Goal: Find specific page/section: Find specific page/section

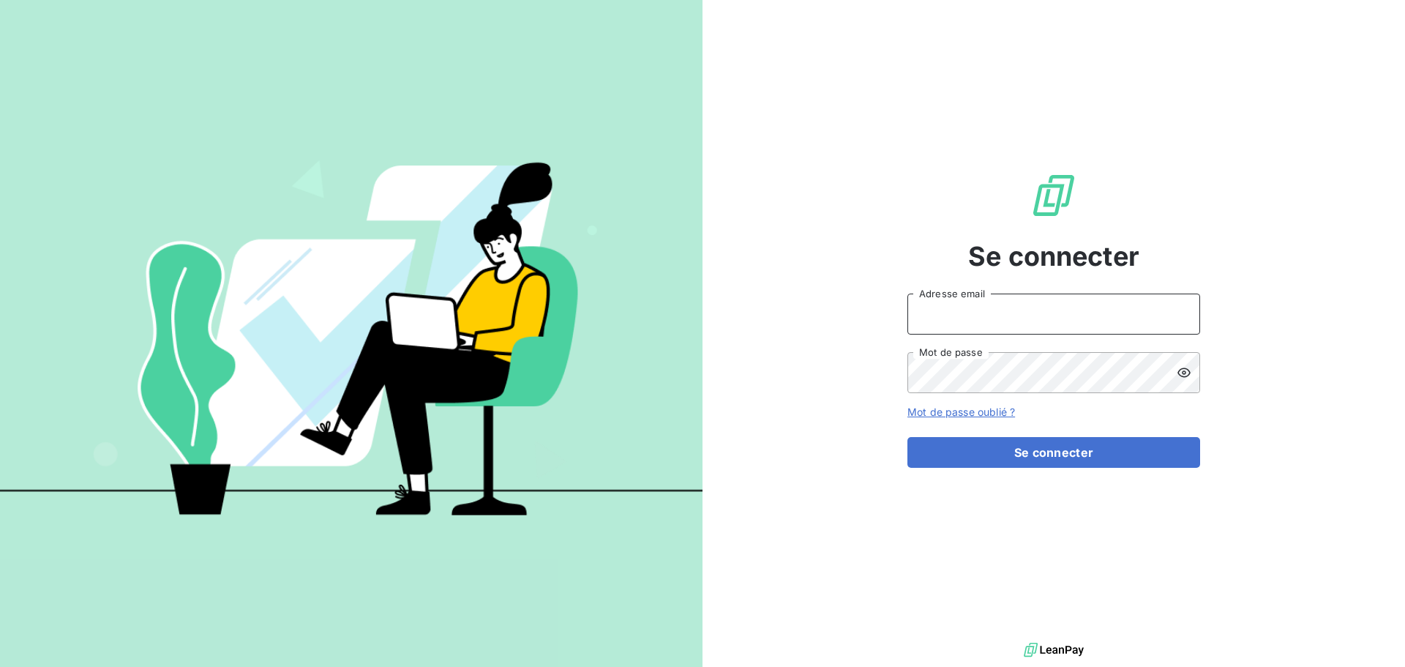
click at [1028, 318] on input "Adresse email" at bounding box center [1053, 313] width 293 height 41
type input "[EMAIL_ADDRESS][PERSON_NAME][DOMAIN_NAME]"
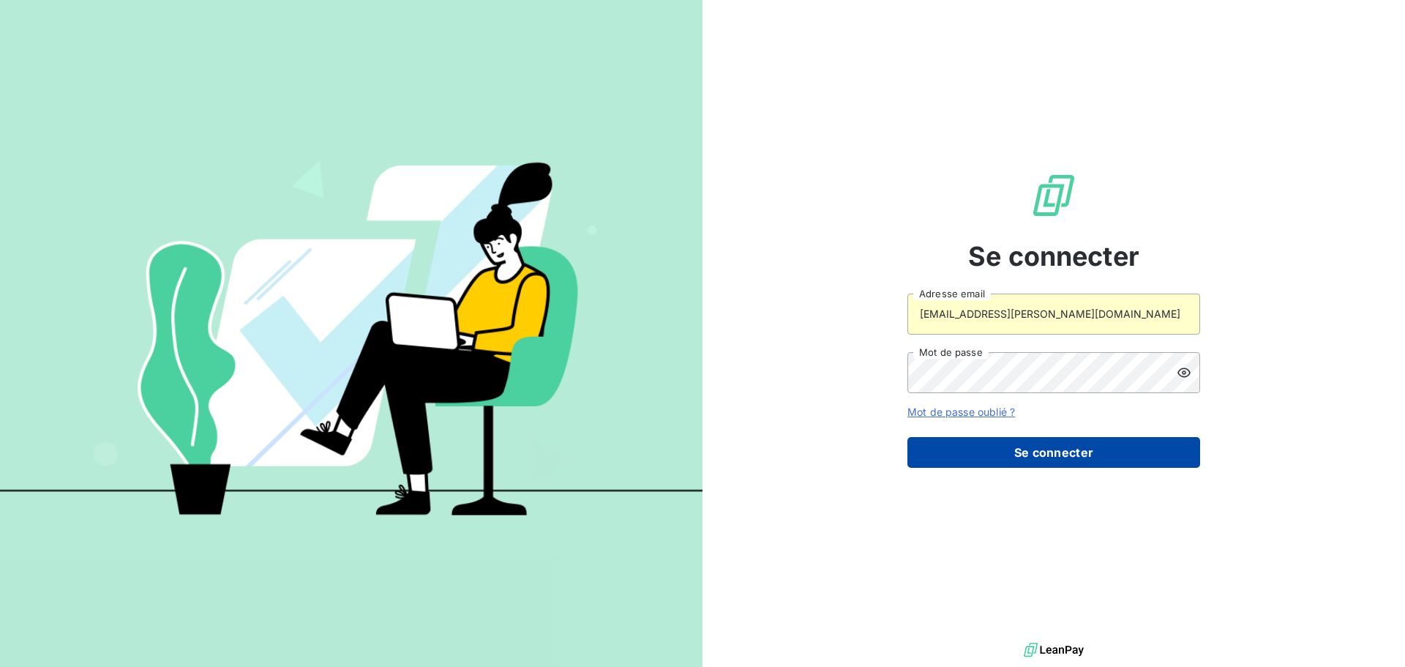
click at [1035, 449] on button "Se connecter" at bounding box center [1053, 452] width 293 height 31
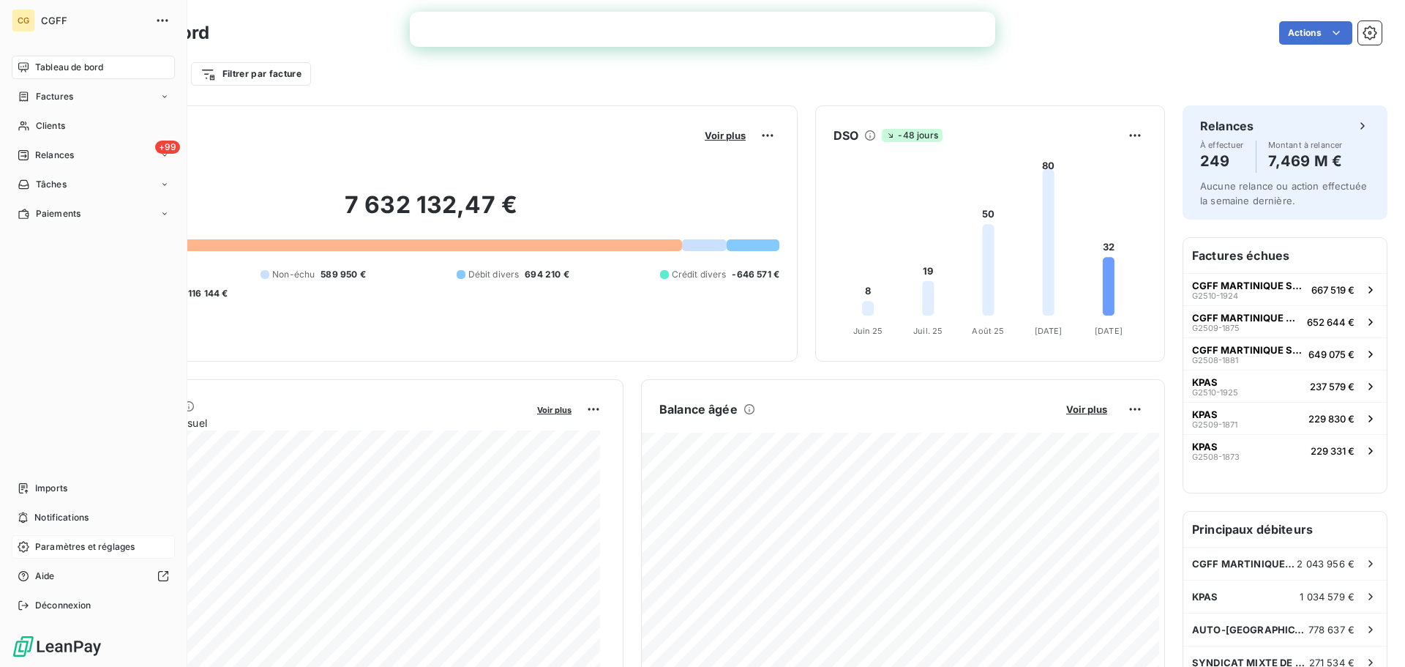
click at [45, 549] on span "Paramètres et réglages" at bounding box center [85, 546] width 100 height 13
click at [54, 547] on span "Paramètres et réglages" at bounding box center [85, 546] width 100 height 13
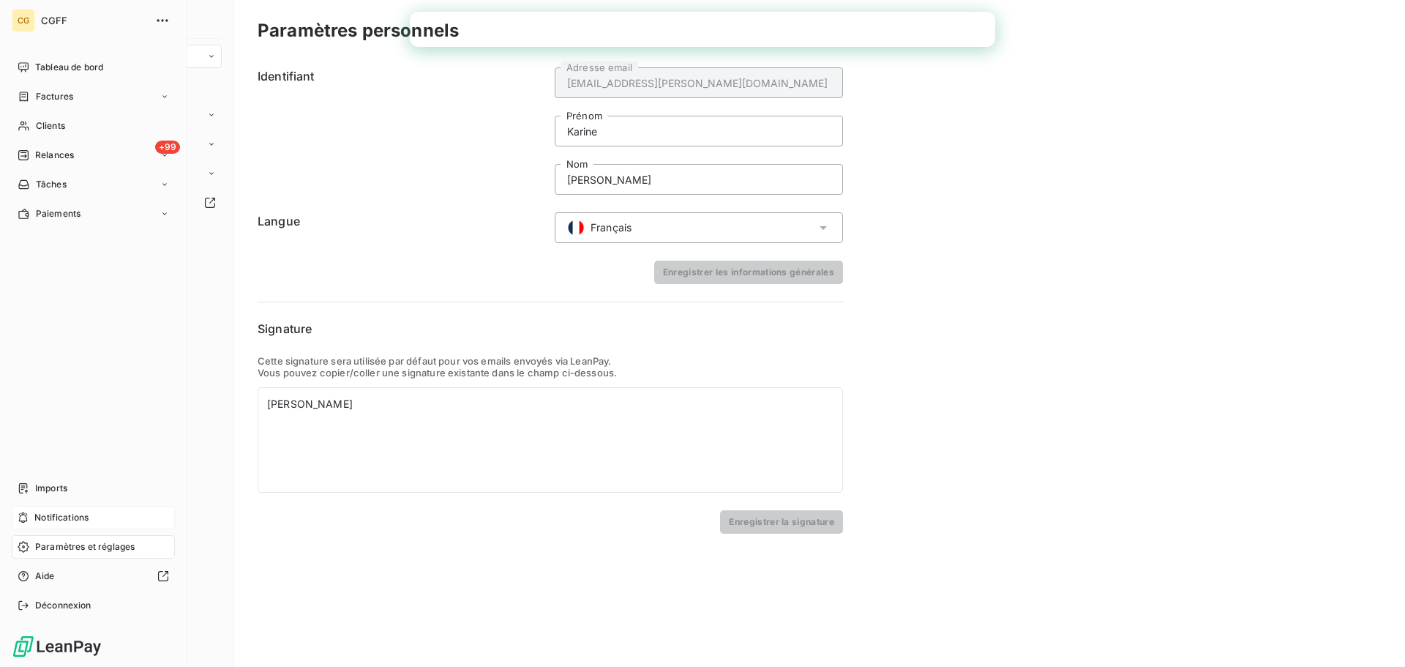
click at [56, 520] on span "Notifications" at bounding box center [61, 517] width 54 height 13
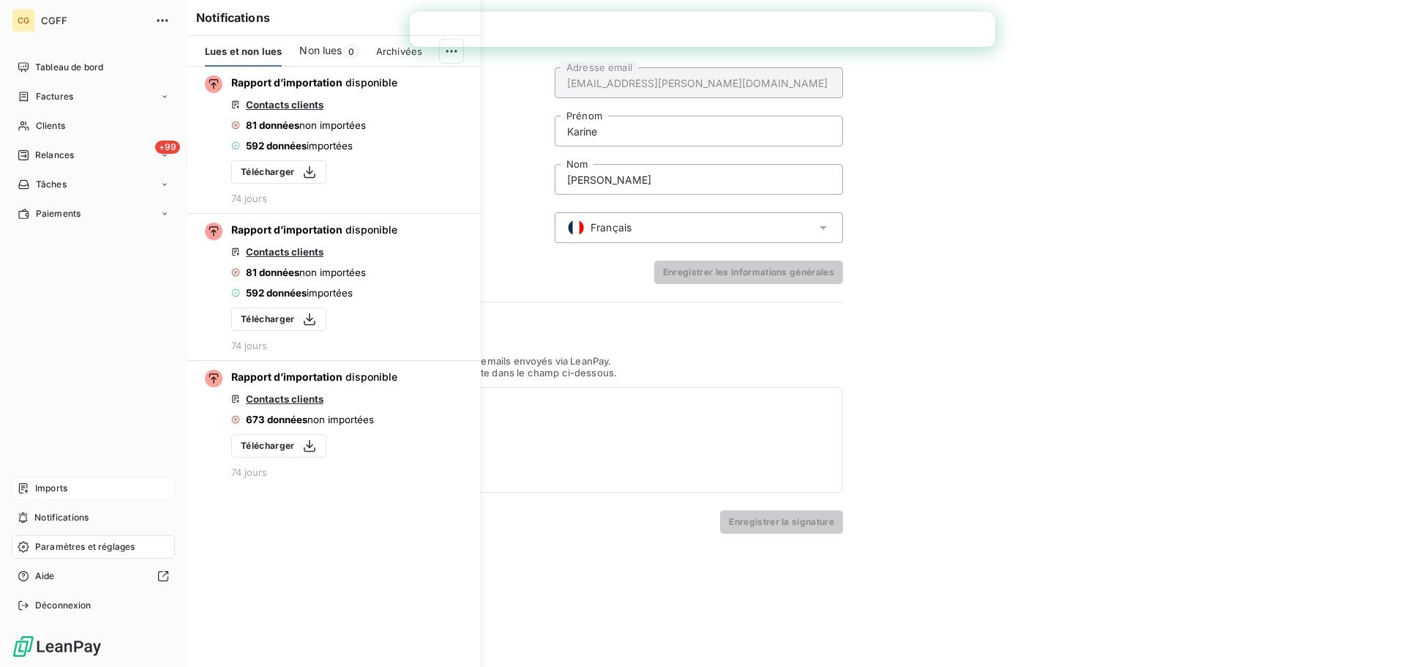
click at [56, 493] on span "Imports" at bounding box center [51, 487] width 32 height 13
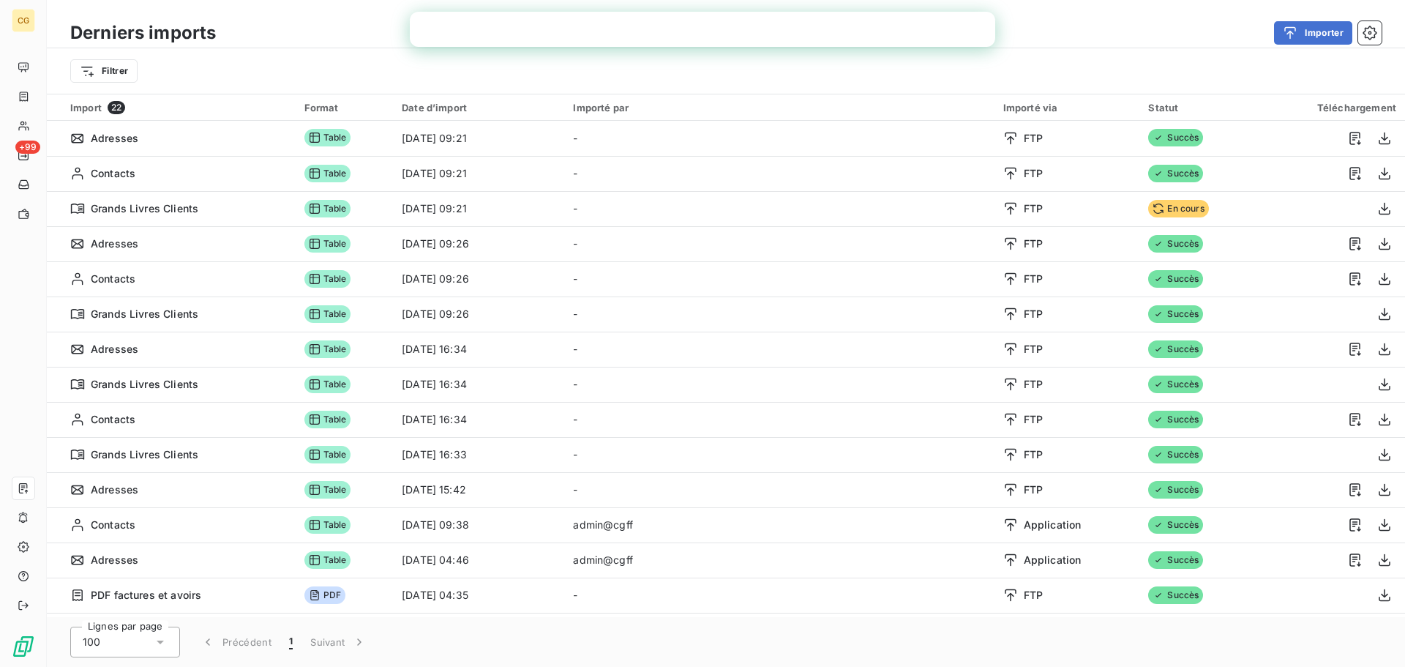
click at [320, 18] on div "Derniers imports Importer" at bounding box center [726, 33] width 1358 height 31
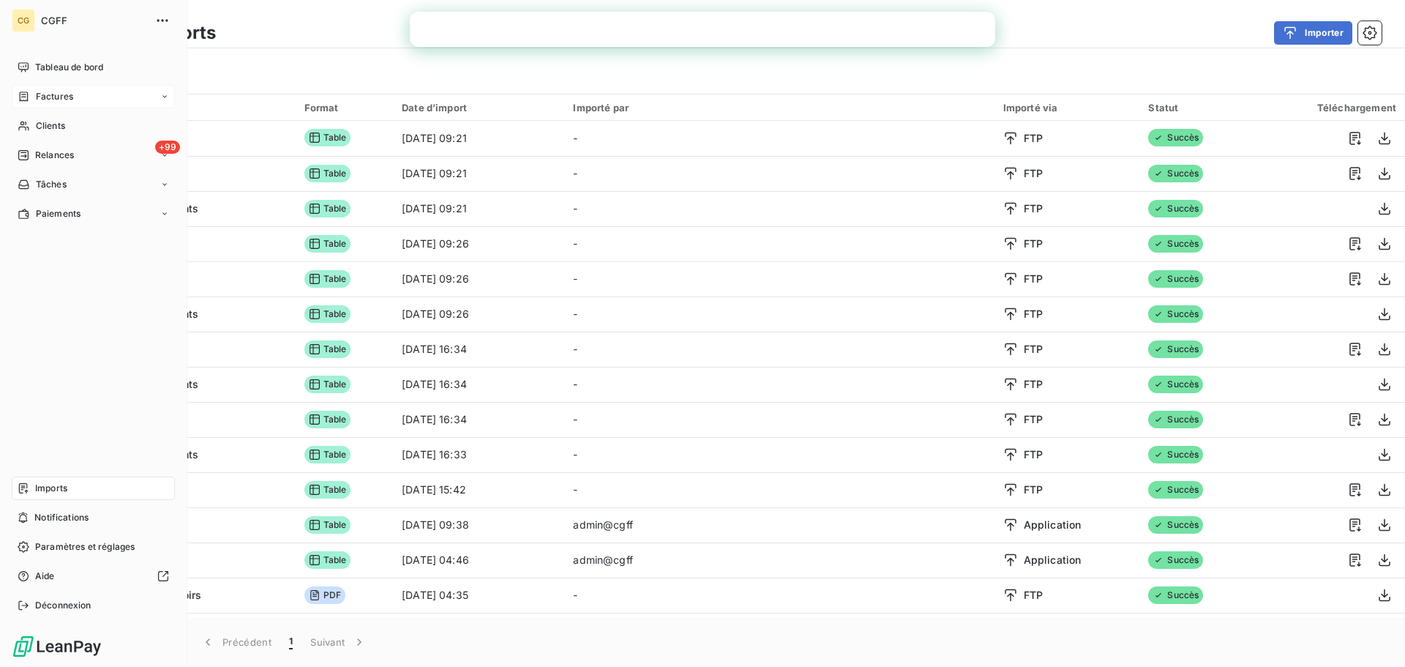
click at [54, 100] on span "Factures" at bounding box center [54, 96] width 37 height 13
click at [56, 124] on span "Factures" at bounding box center [53, 125] width 37 height 13
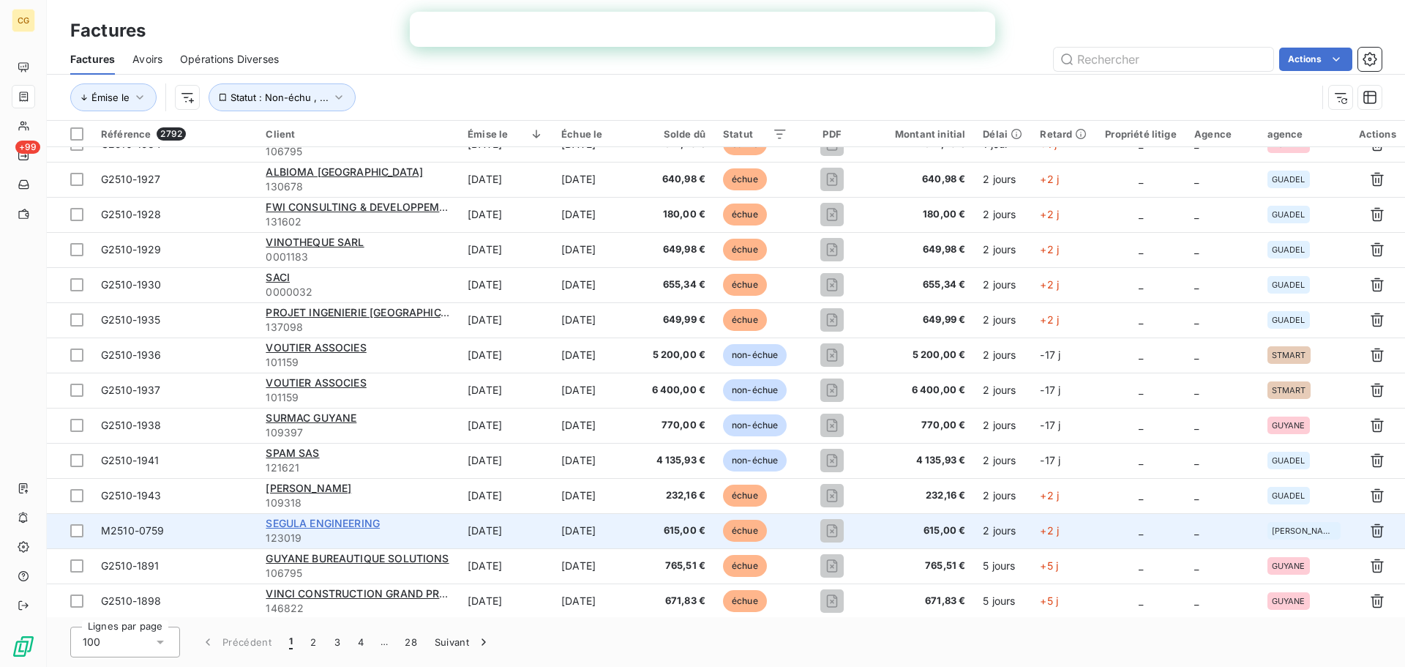
scroll to position [585, 0]
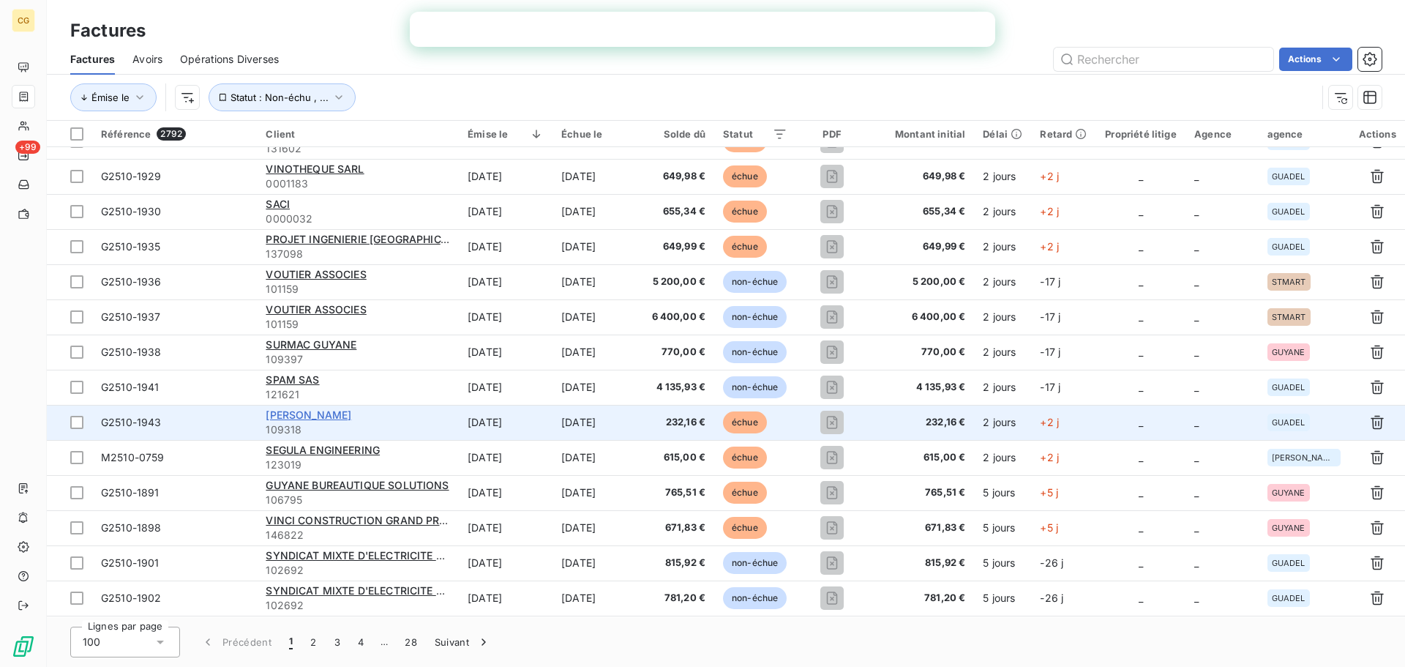
click at [321, 416] on span "[PERSON_NAME]" at bounding box center [309, 414] width 86 height 12
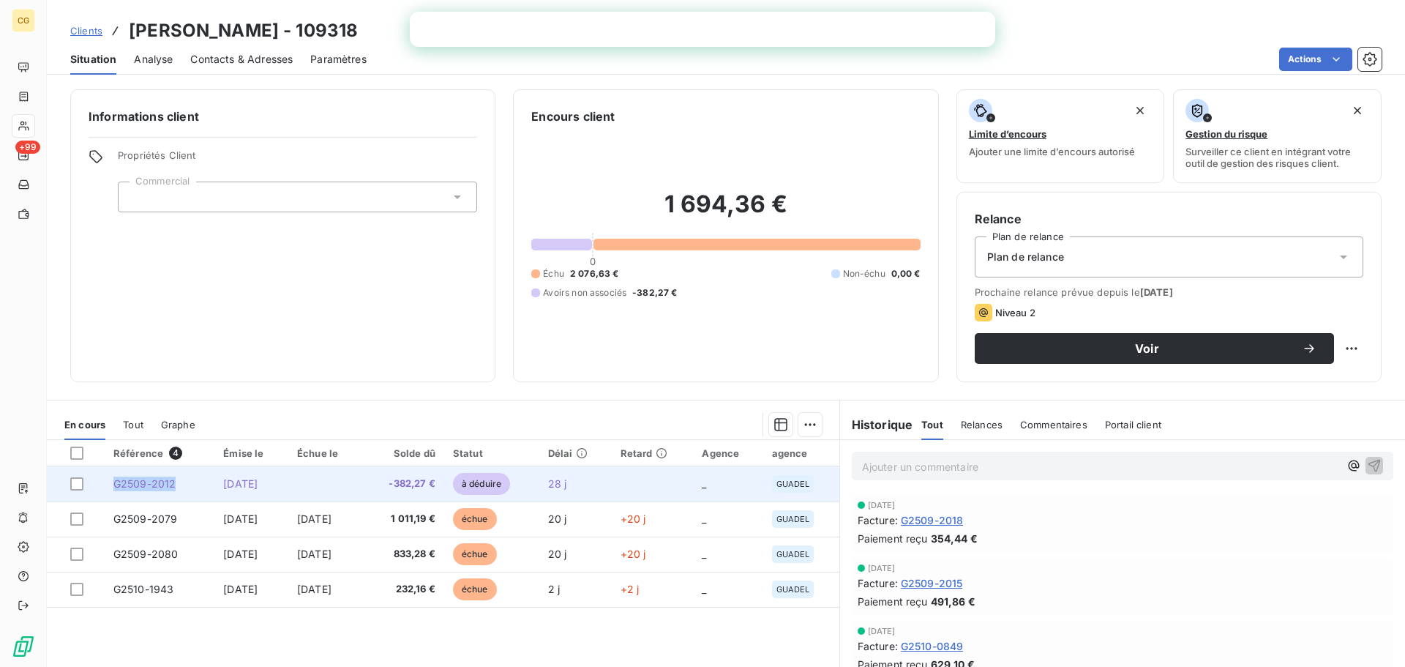
drag, startPoint x: 175, startPoint y: 490, endPoint x: 97, endPoint y: 488, distance: 78.3
click at [97, 488] on tr "G2509-2012 [DATE] -382,27 € à déduire 28 j _ GUADEL" at bounding box center [443, 483] width 792 height 35
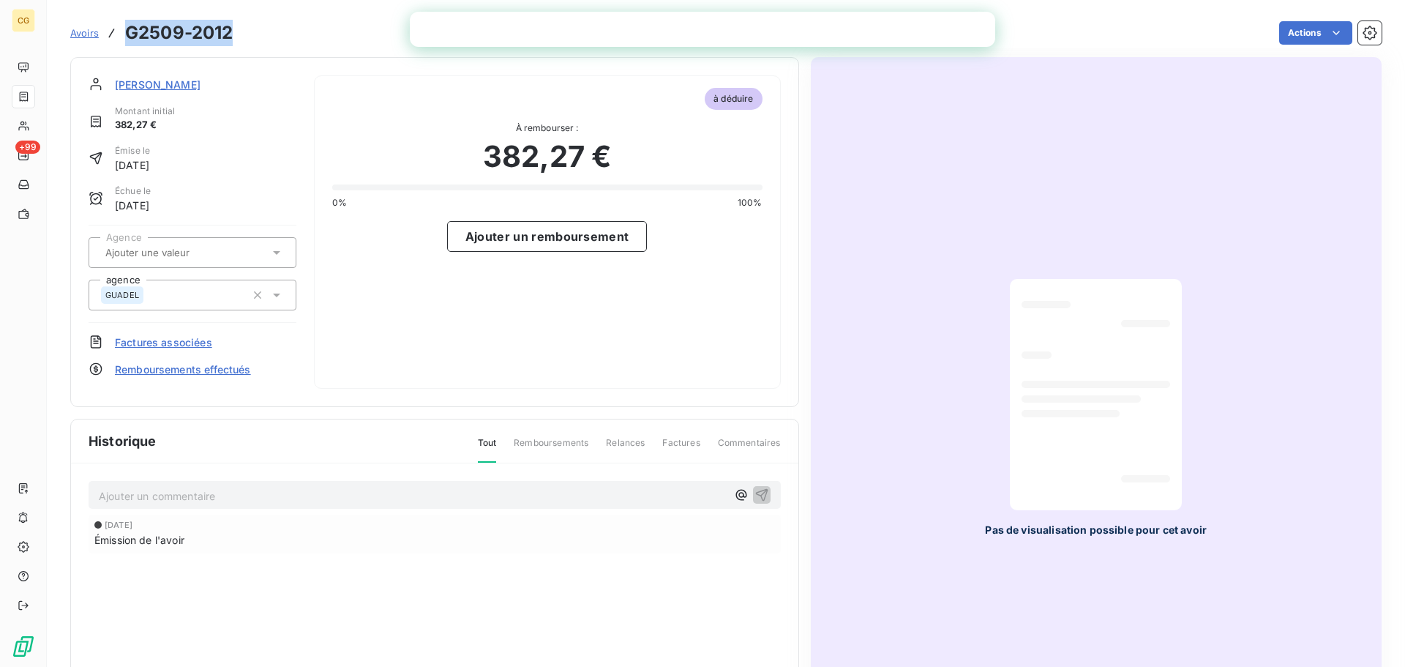
drag, startPoint x: 235, startPoint y: 26, endPoint x: 129, endPoint y: 31, distance: 106.2
click at [129, 31] on div "Avoirs G2509-2012 Actions" at bounding box center [725, 33] width 1311 height 31
copy h3 "G2509-2012"
drag, startPoint x: 244, startPoint y: 35, endPoint x: 124, endPoint y: 37, distance: 119.3
click at [124, 37] on div "Avoirs G2509-2012 Actions" at bounding box center [725, 33] width 1311 height 31
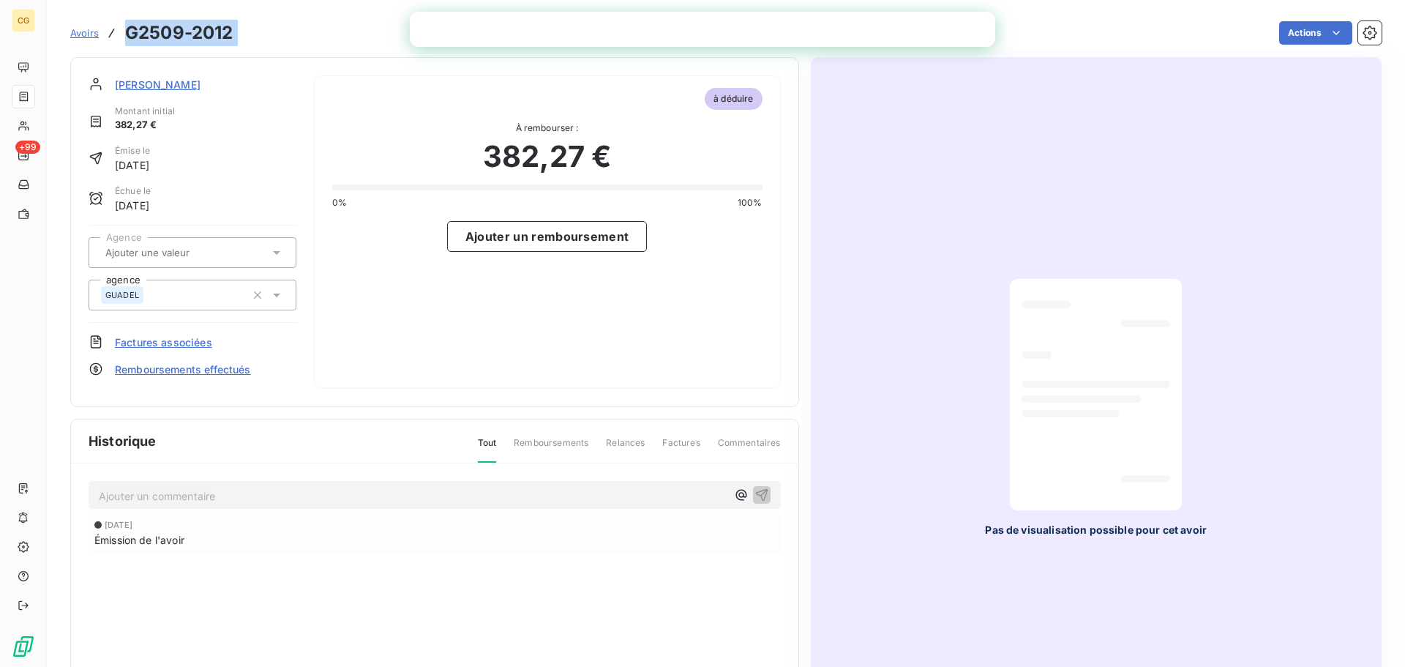
copy main "G2509-2012 Actions"
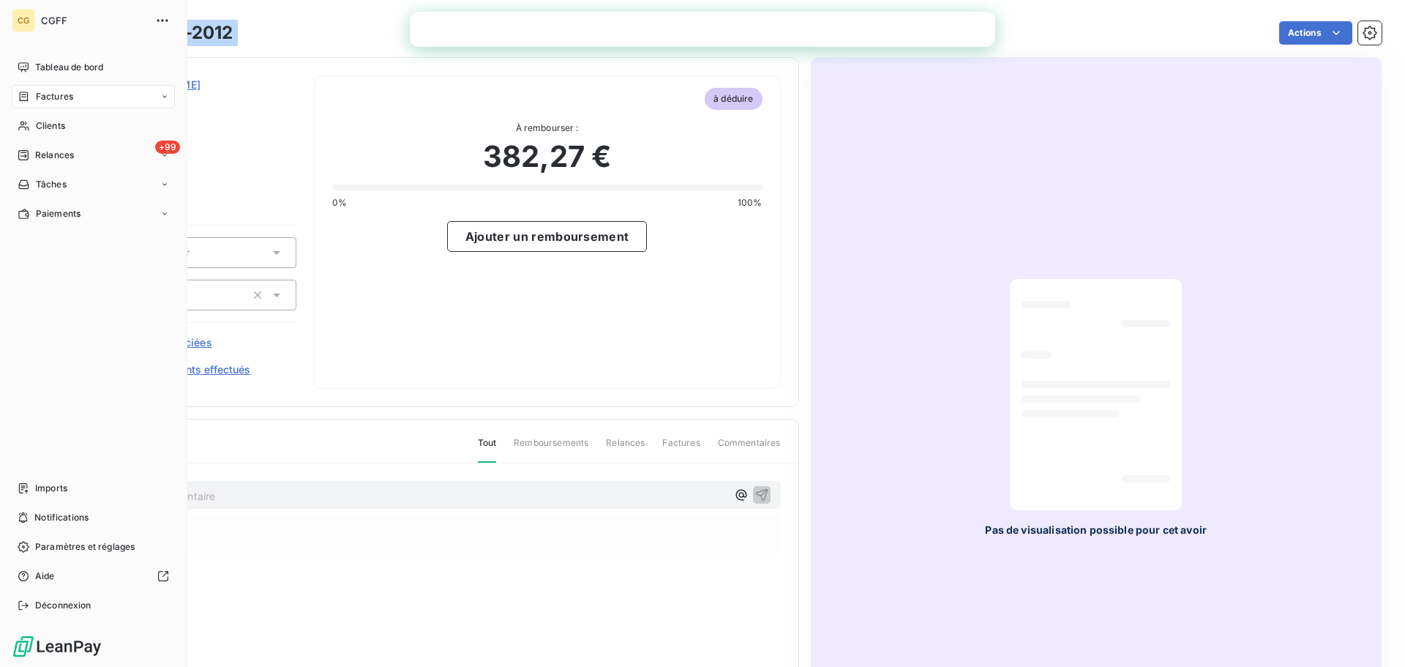
click at [51, 55] on div "CG CGFF Tableau de bord Factures Clients +99 Relances Tâches Paiements Imports …" at bounding box center [93, 333] width 187 height 667
click at [51, 64] on span "Tableau de bord" at bounding box center [69, 67] width 68 height 13
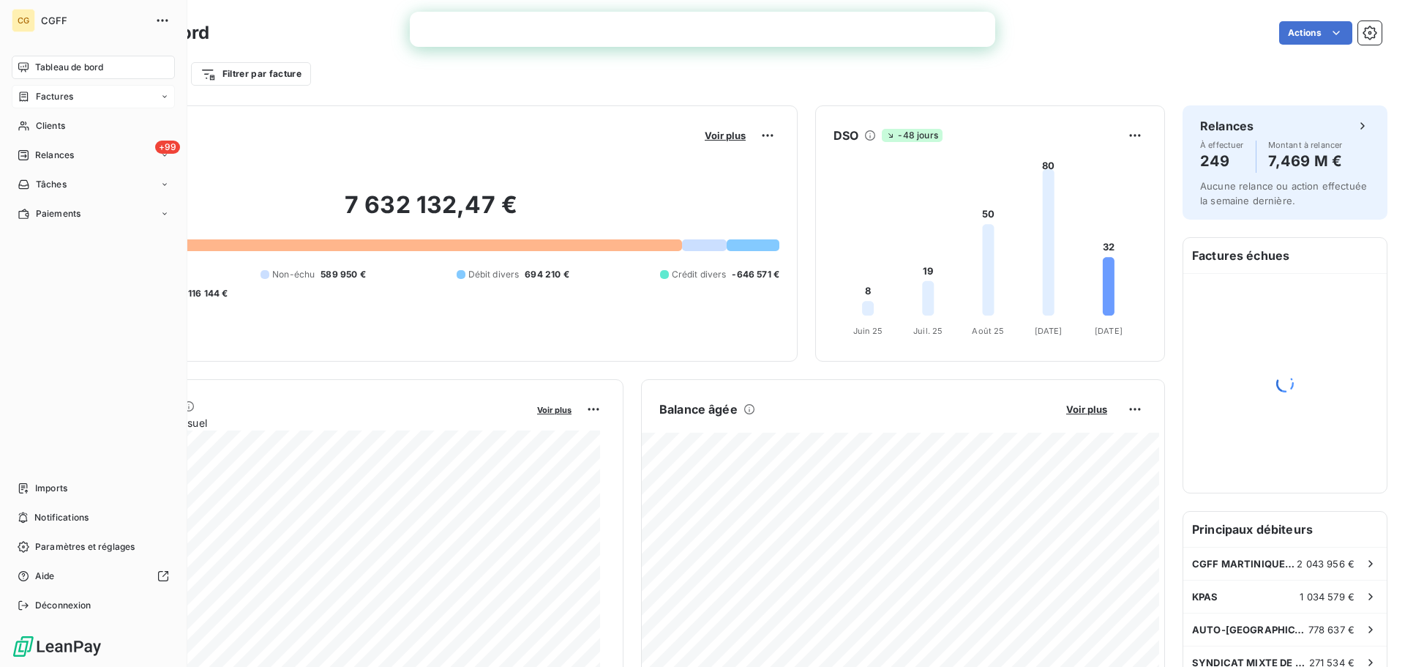
click at [76, 100] on div "Factures" at bounding box center [93, 96] width 163 height 23
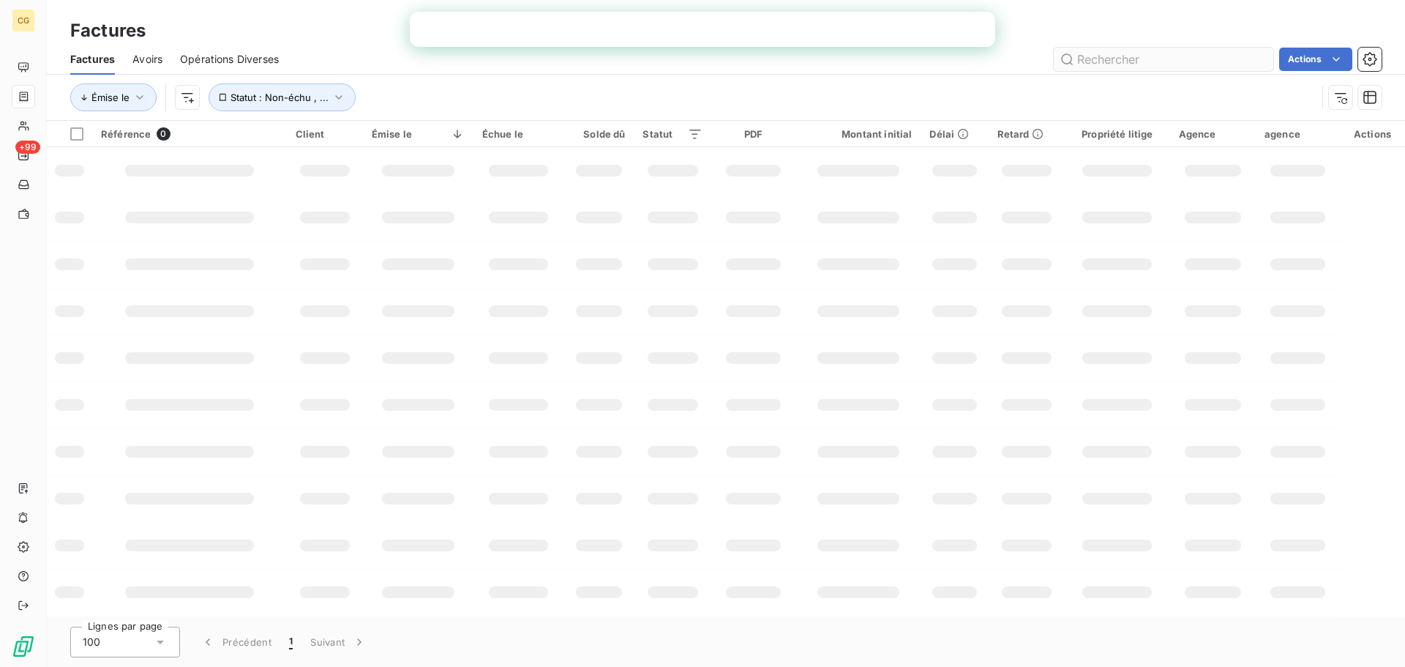
click at [1100, 56] on input "text" at bounding box center [1164, 59] width 220 height 23
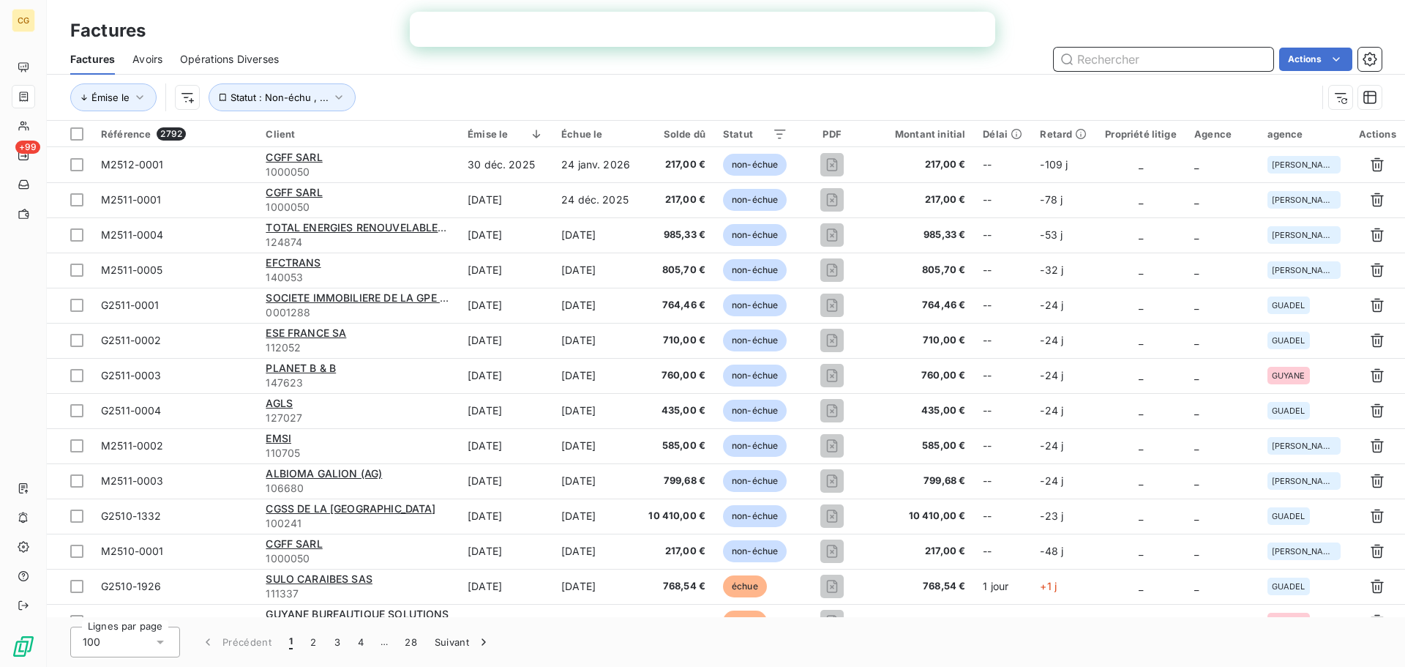
click at [1089, 65] on input "text" at bounding box center [1164, 59] width 220 height 23
paste input "WURTH"
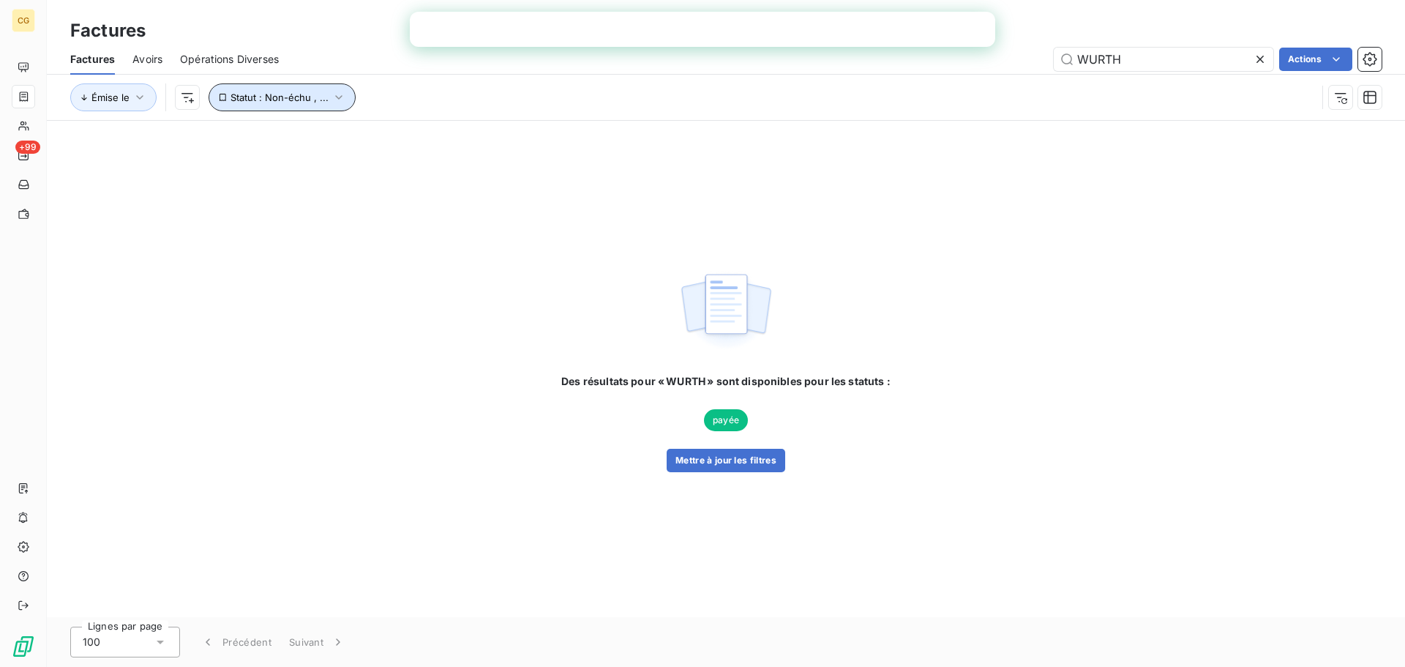
click at [319, 99] on span "Statut : Non-échu , ..." at bounding box center [279, 97] width 98 height 12
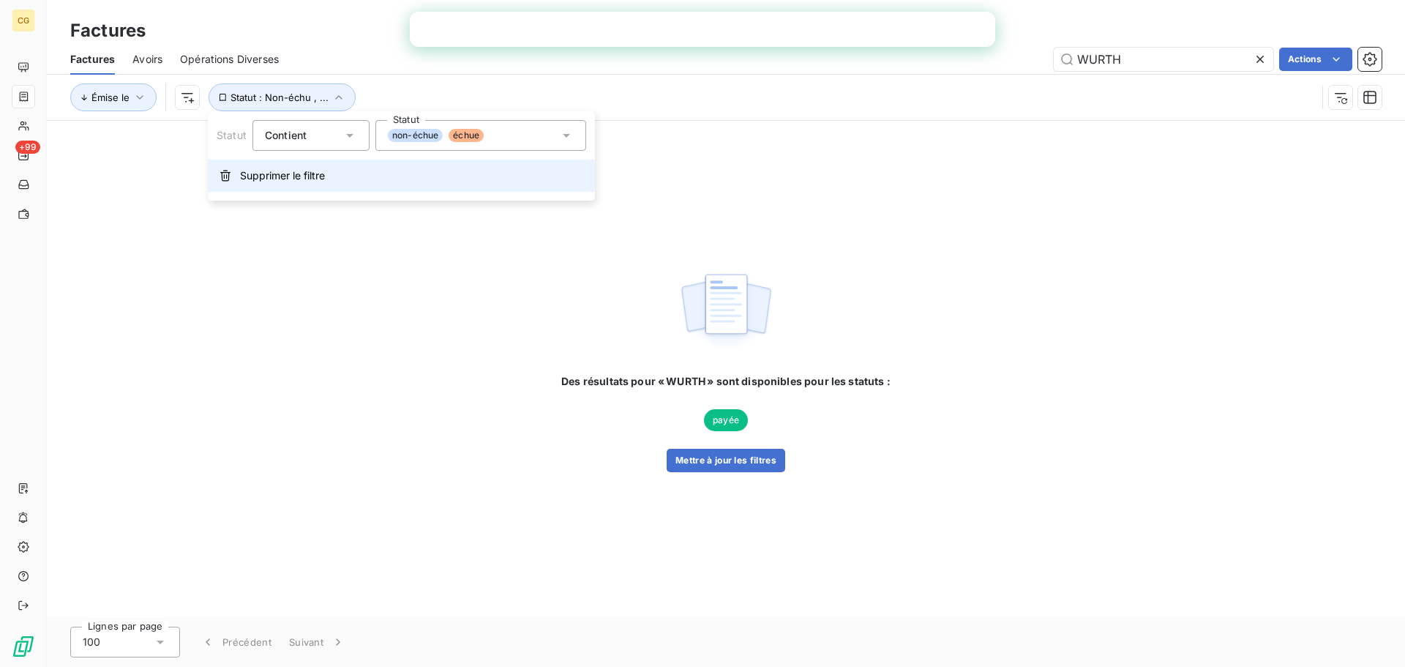
click at [236, 180] on button "Supprimer le filtre" at bounding box center [401, 176] width 387 height 32
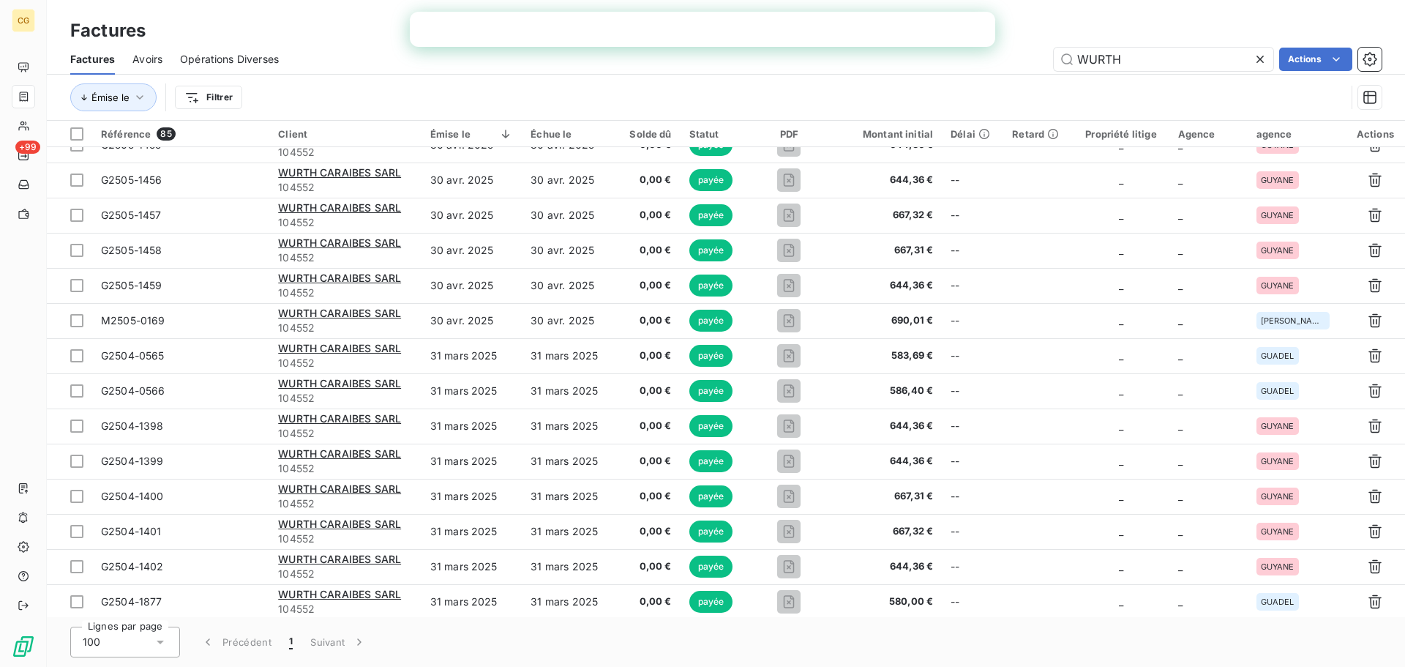
scroll to position [1199, 0]
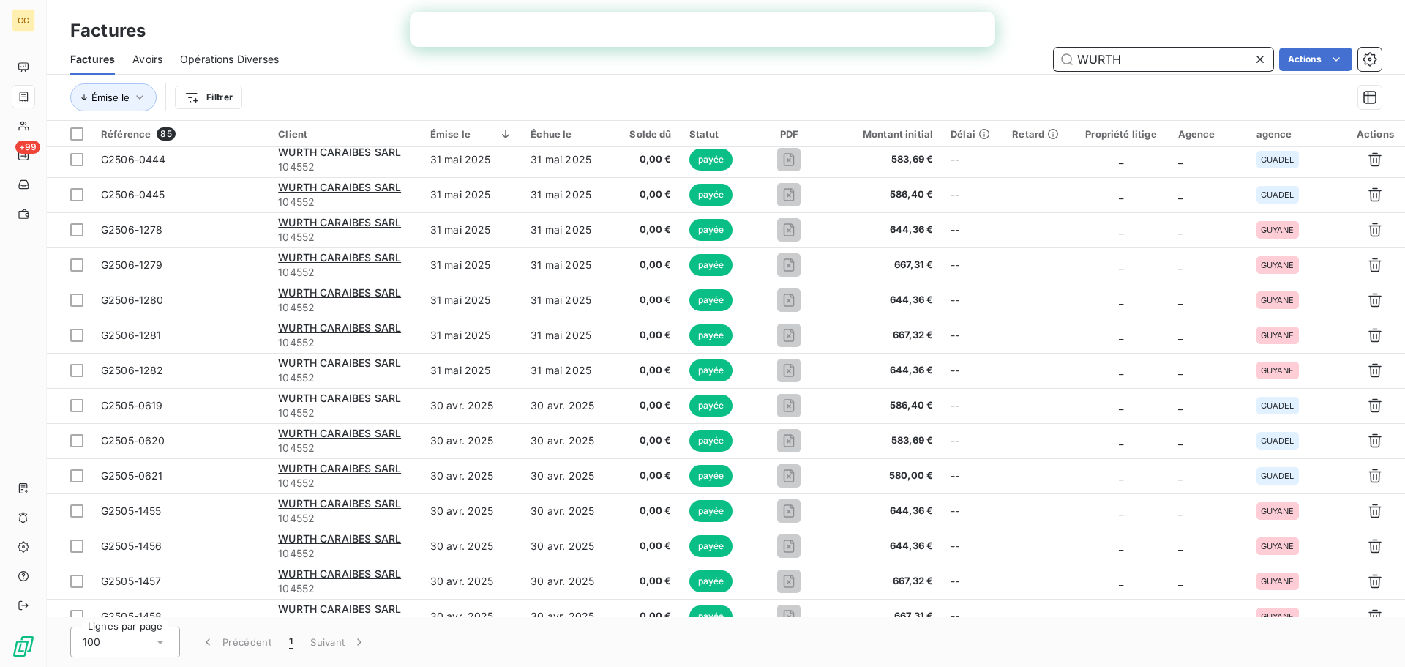
drag, startPoint x: 1147, startPoint y: 59, endPoint x: 976, endPoint y: 67, distance: 171.4
click at [988, 70] on div "WURTH Actions" at bounding box center [838, 59] width 1085 height 23
click at [1062, 59] on input "104552" at bounding box center [1164, 59] width 220 height 23
paste input "00143"
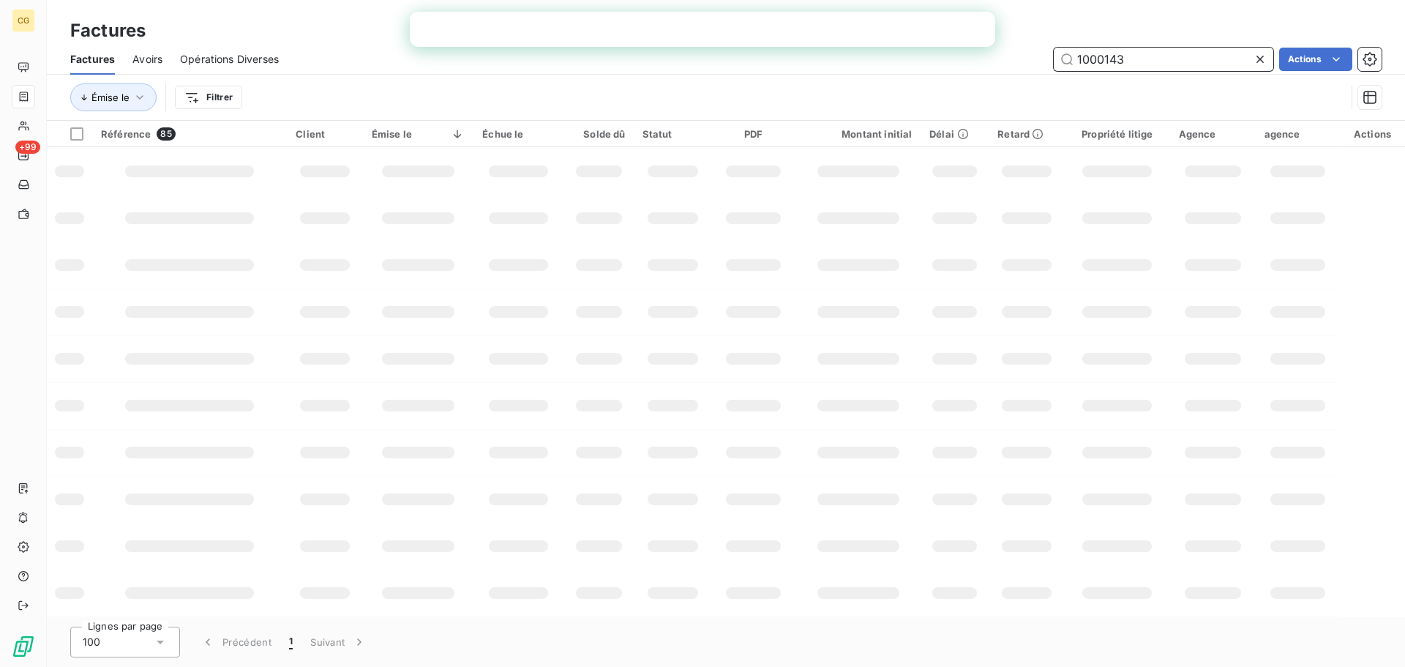
scroll to position [233, 0]
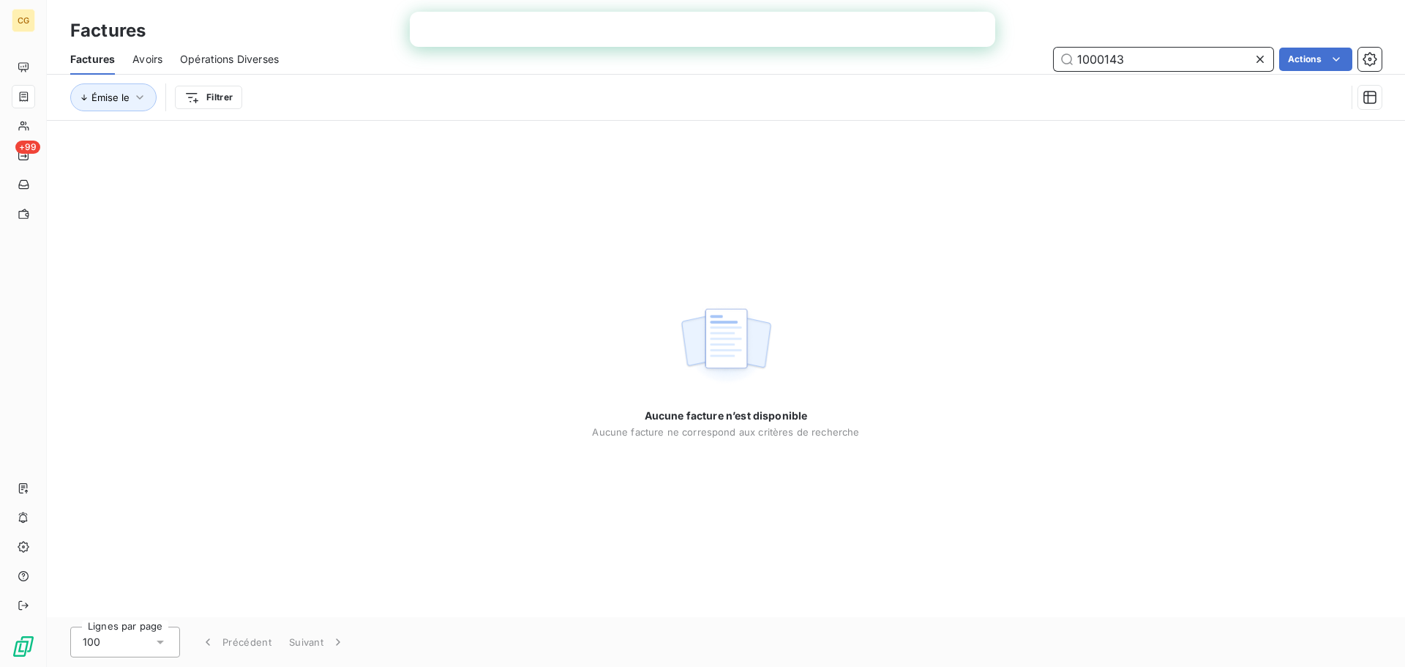
drag, startPoint x: 1027, startPoint y: 58, endPoint x: 797, endPoint y: 64, distance: 230.6
click at [805, 63] on div "1000143 Actions" at bounding box center [838, 59] width 1085 height 23
click at [1164, 57] on input "1000143" at bounding box center [1164, 59] width 220 height 23
drag, startPoint x: 1158, startPoint y: 59, endPoint x: 1076, endPoint y: 53, distance: 82.9
click at [1076, 53] on input "1000143" at bounding box center [1164, 59] width 220 height 23
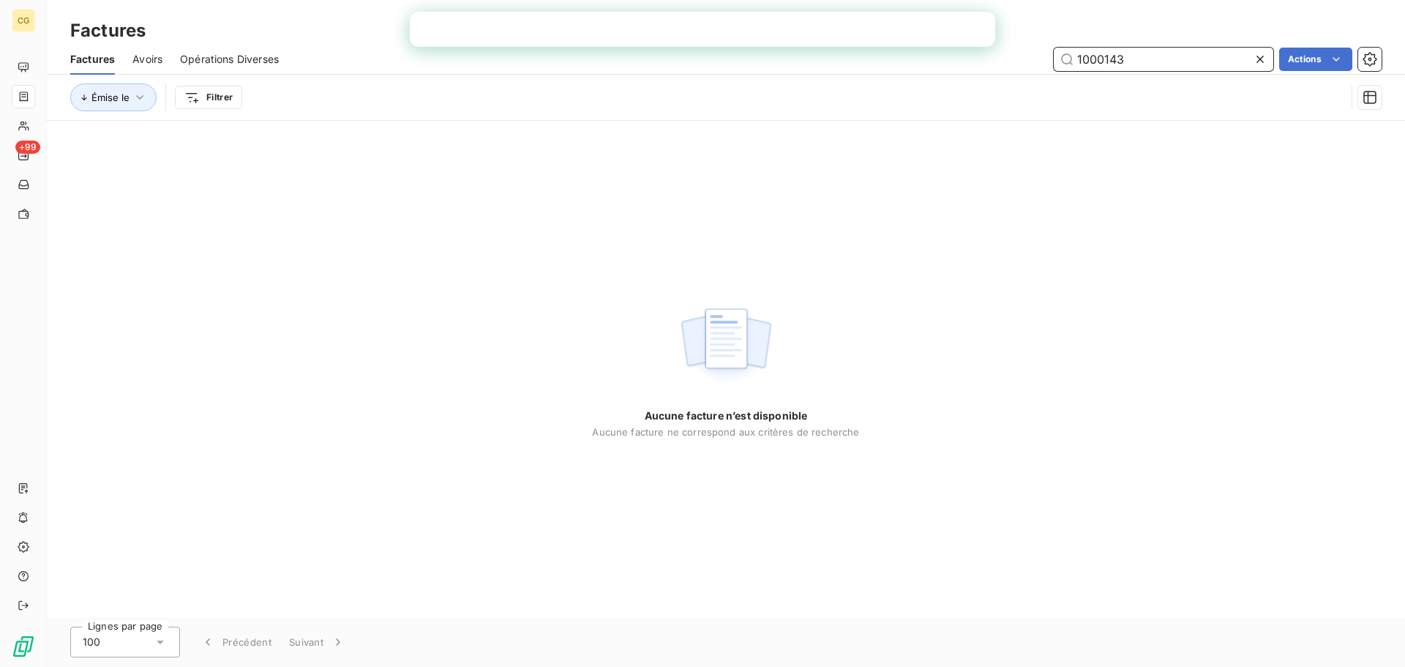
paste input "5095"
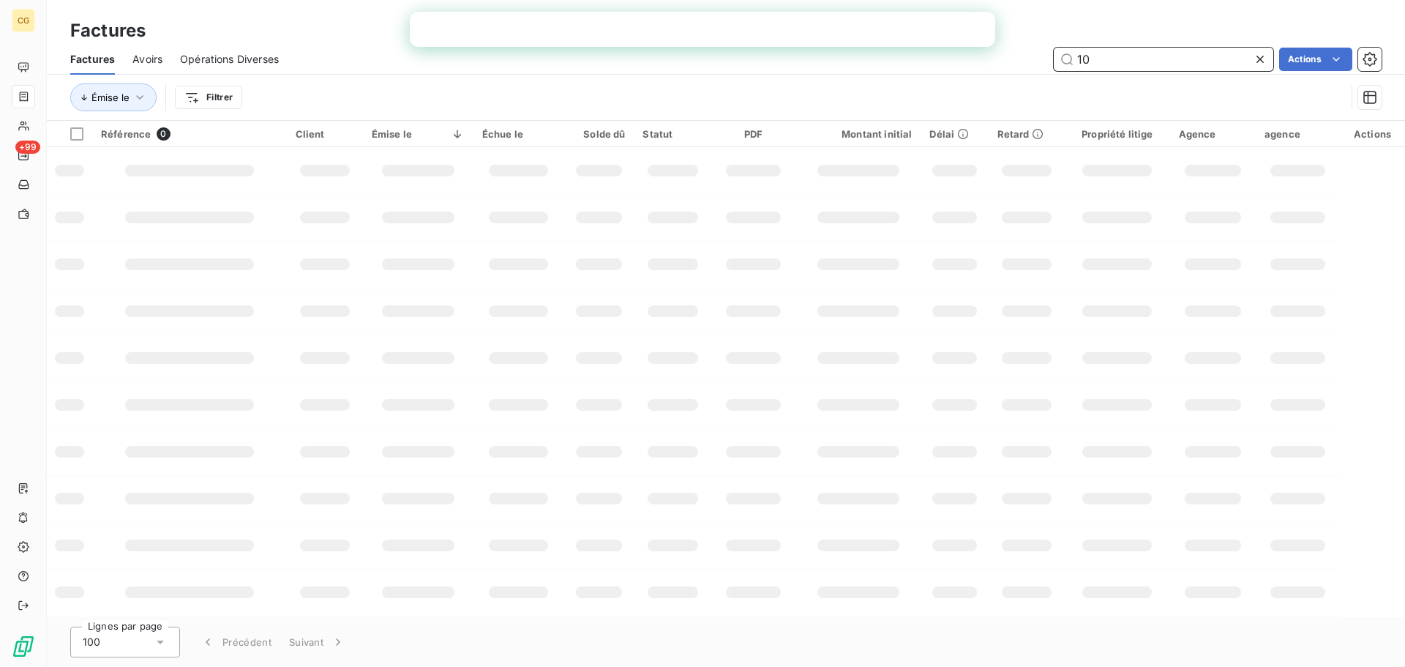
type input "1"
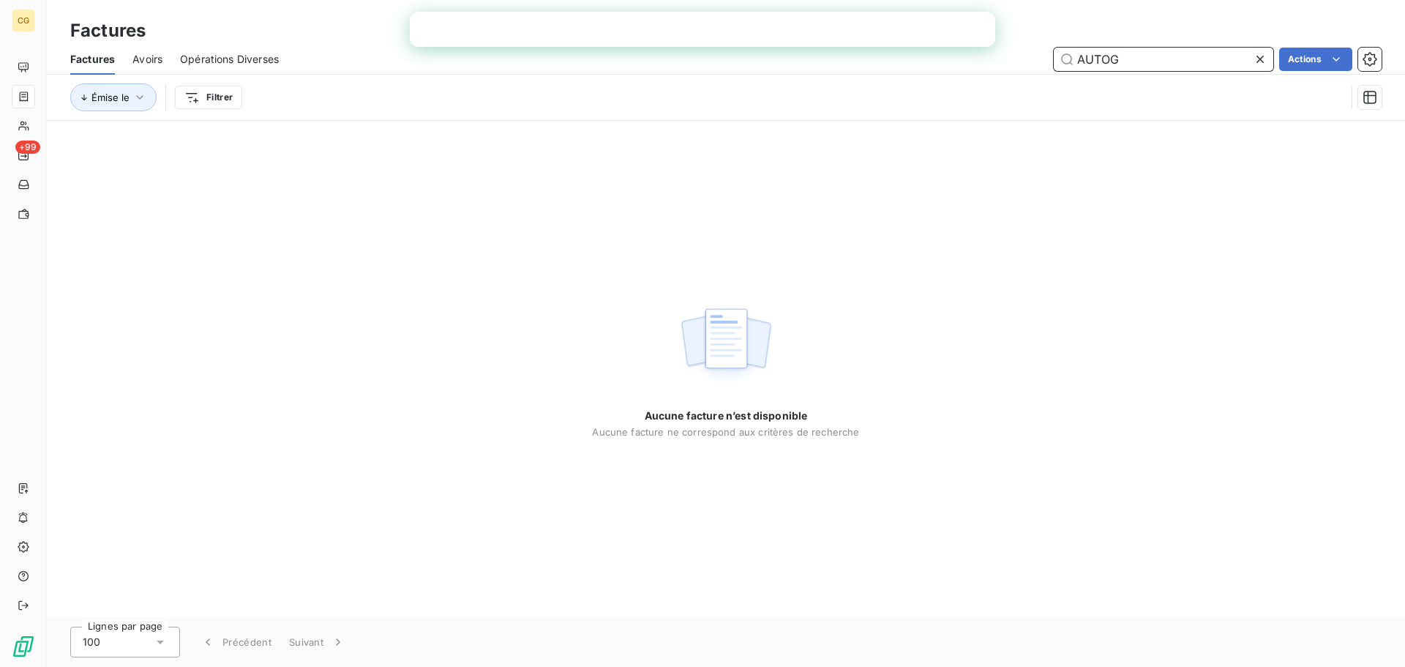
type input "AUTO"
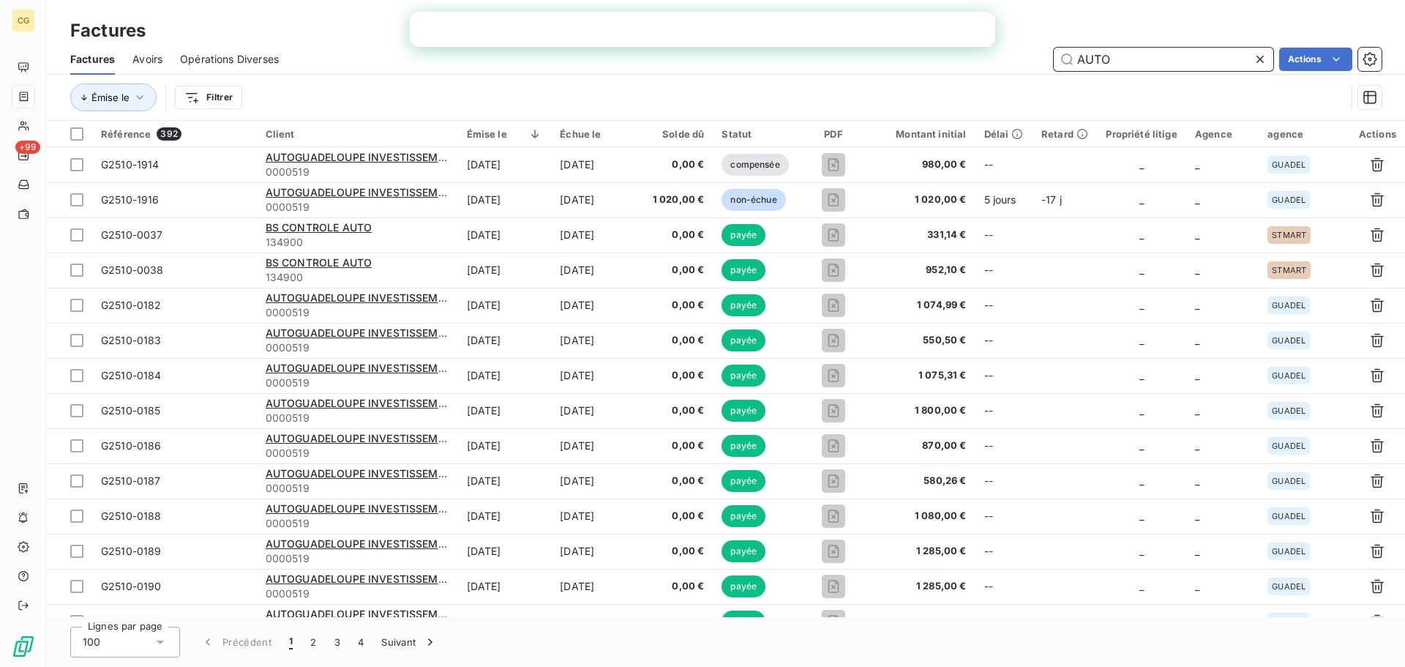
drag, startPoint x: 1128, startPoint y: 63, endPoint x: 1078, endPoint y: 63, distance: 49.0
click at [1078, 63] on input "AUTO" at bounding box center [1164, 59] width 220 height 23
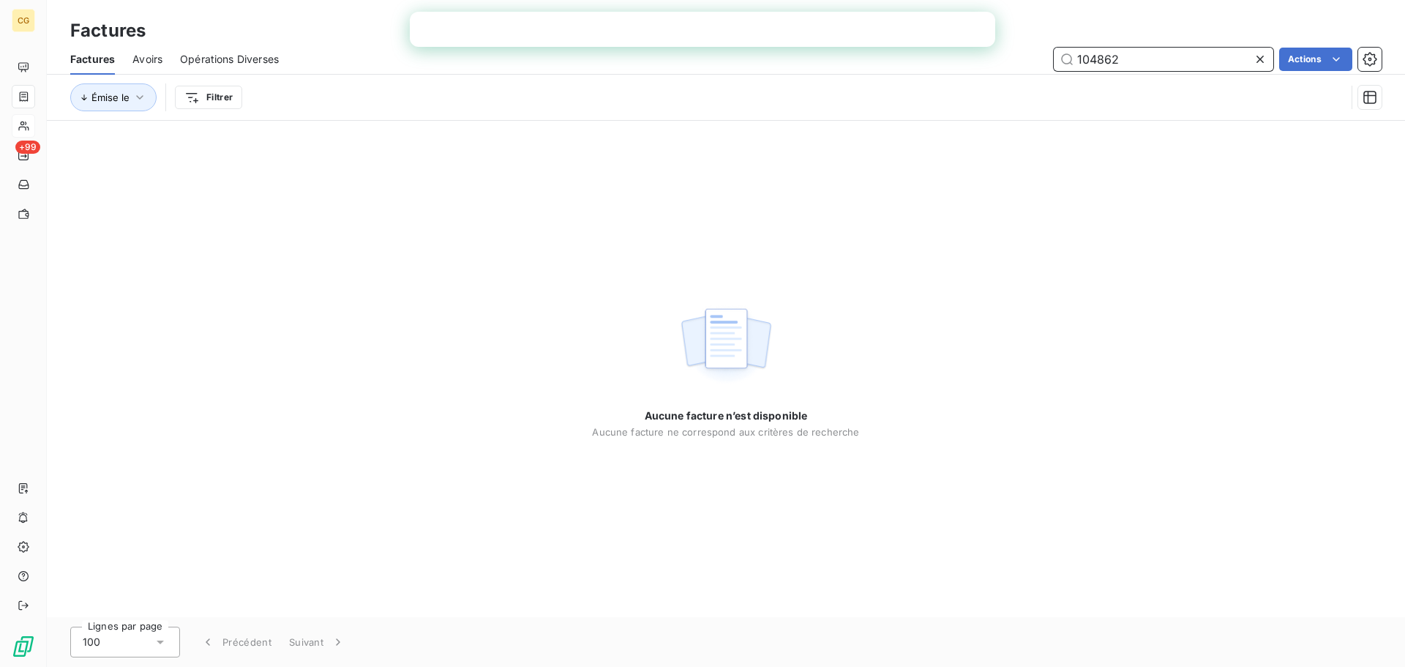
type input "104862"
drag, startPoint x: 1117, startPoint y: 57, endPoint x: 987, endPoint y: 50, distance: 130.4
click at [1013, 48] on div "104862 Actions" at bounding box center [838, 59] width 1085 height 23
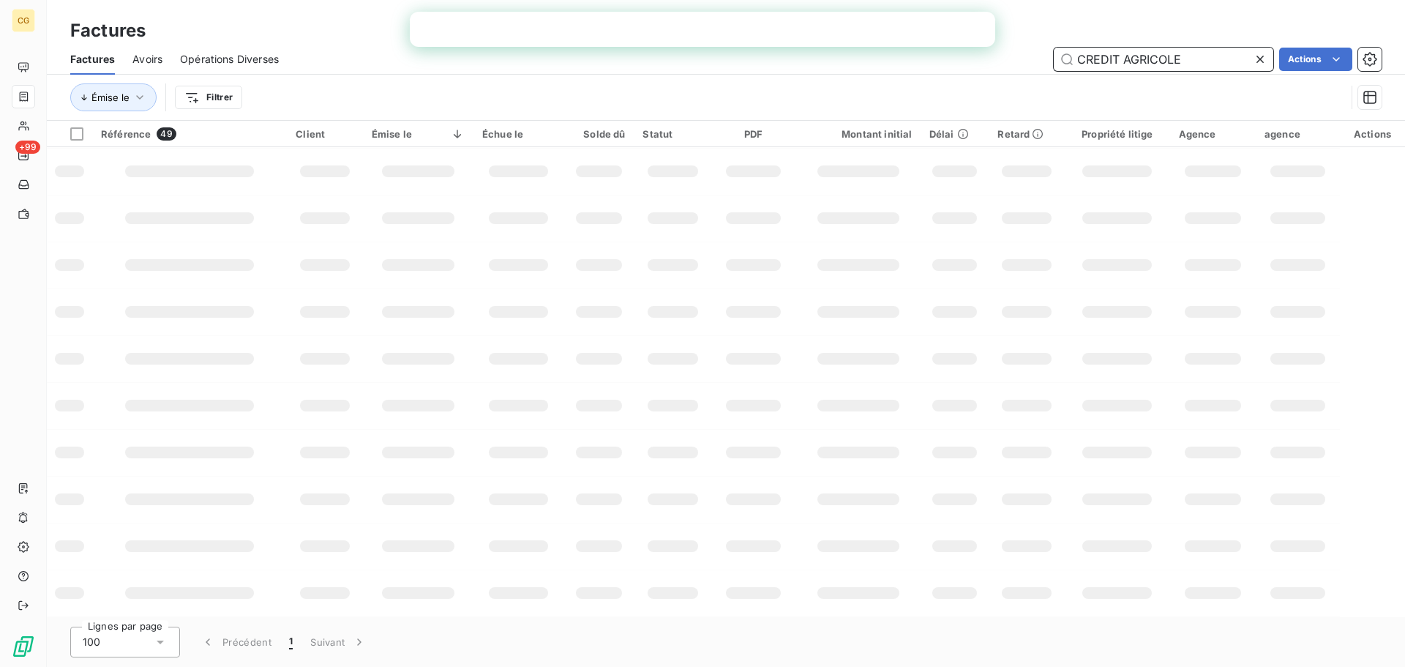
drag, startPoint x: 1207, startPoint y: 59, endPoint x: 1046, endPoint y: 53, distance: 161.8
click at [1046, 53] on div "CREDIT AGRICOLE Actions" at bounding box center [838, 59] width 1085 height 23
paste input "ASSIST'AIR CARGO"
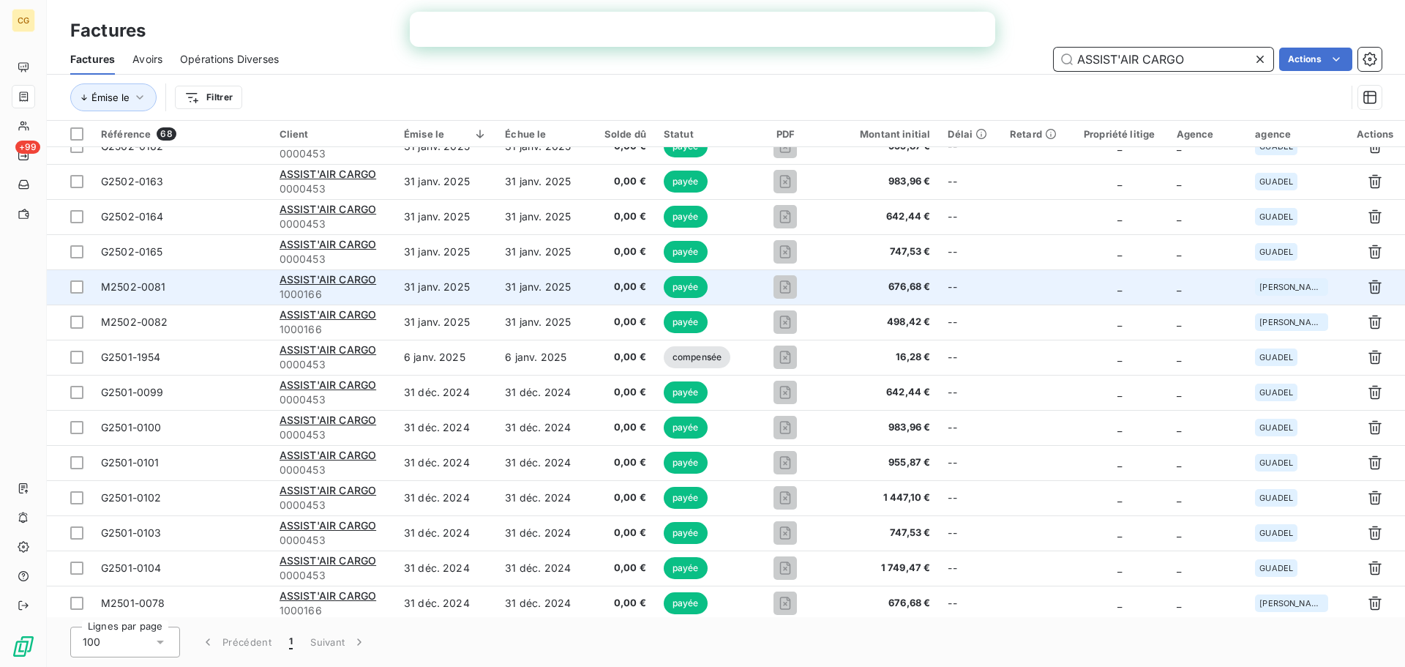
scroll to position [1919, 0]
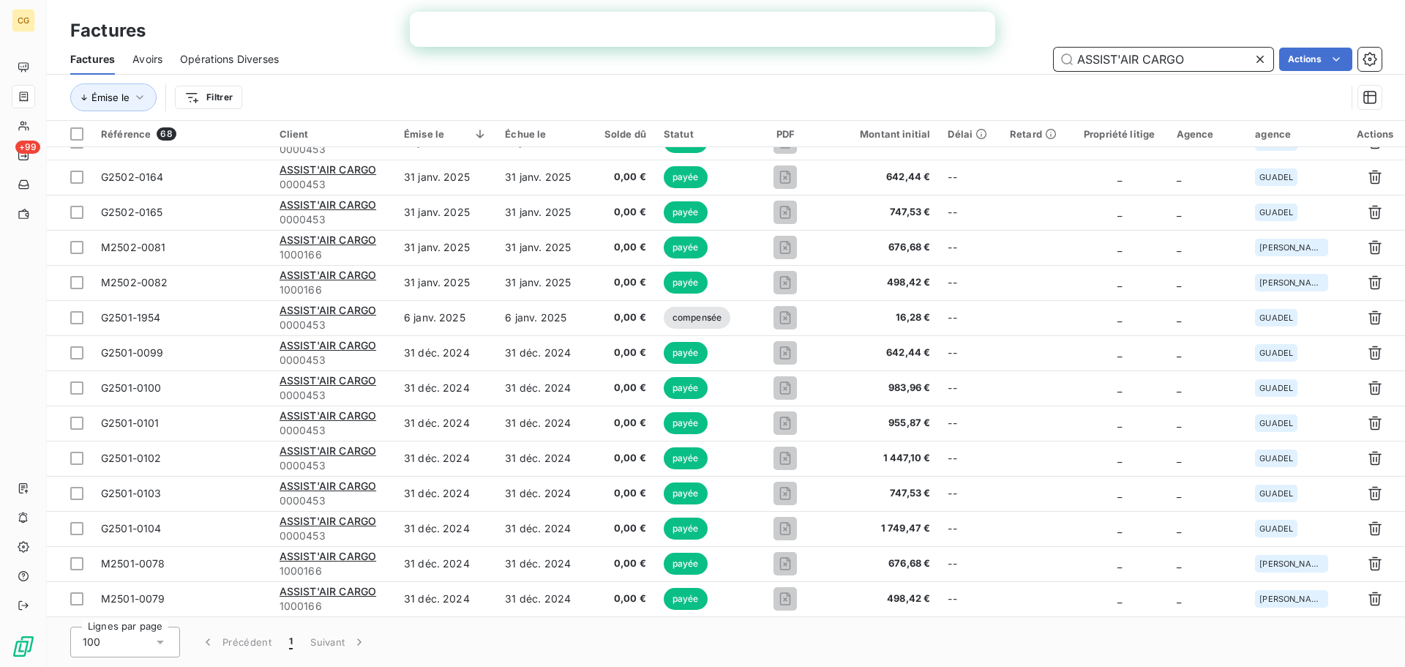
drag, startPoint x: 1195, startPoint y: 62, endPoint x: 1043, endPoint y: 56, distance: 152.3
click at [1043, 56] on div "ASSIST'AIR CARGO Actions" at bounding box center [838, 59] width 1085 height 23
paste input "OCIATION DIOCESAINE DE GPE"
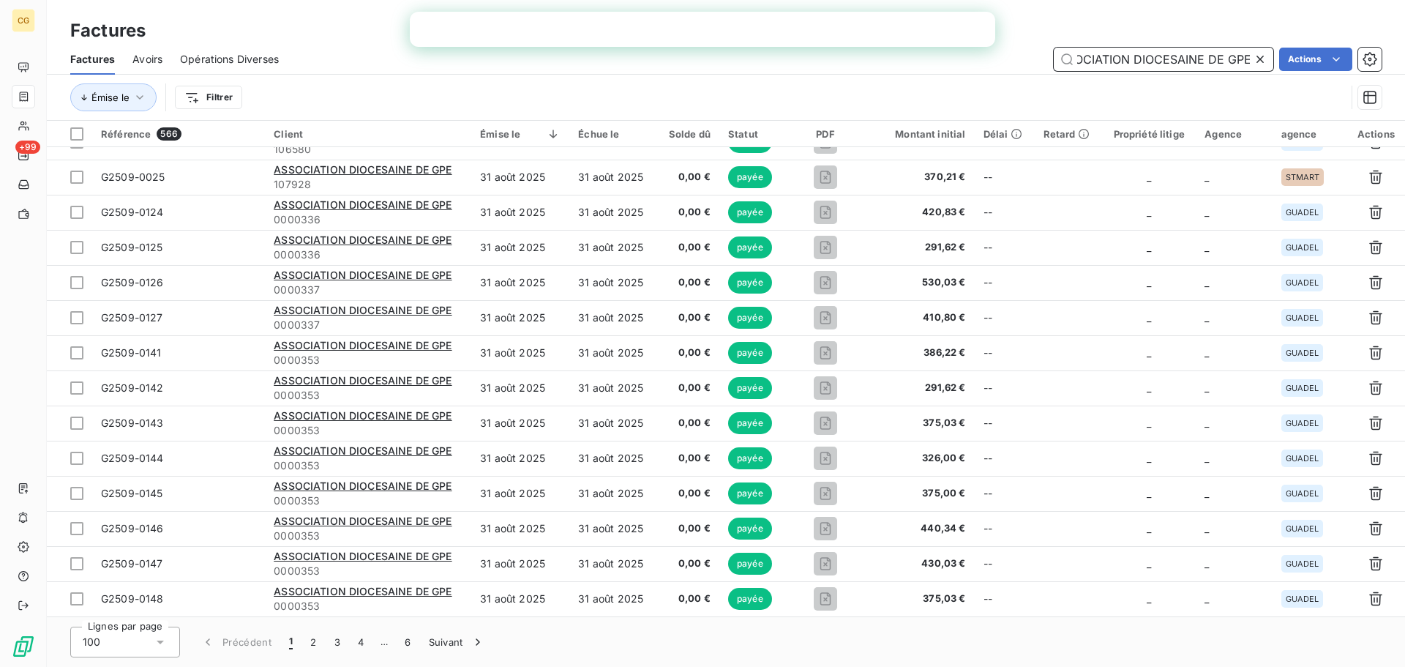
type input "ASSOCIATION DIOCESAINE DE GPE"
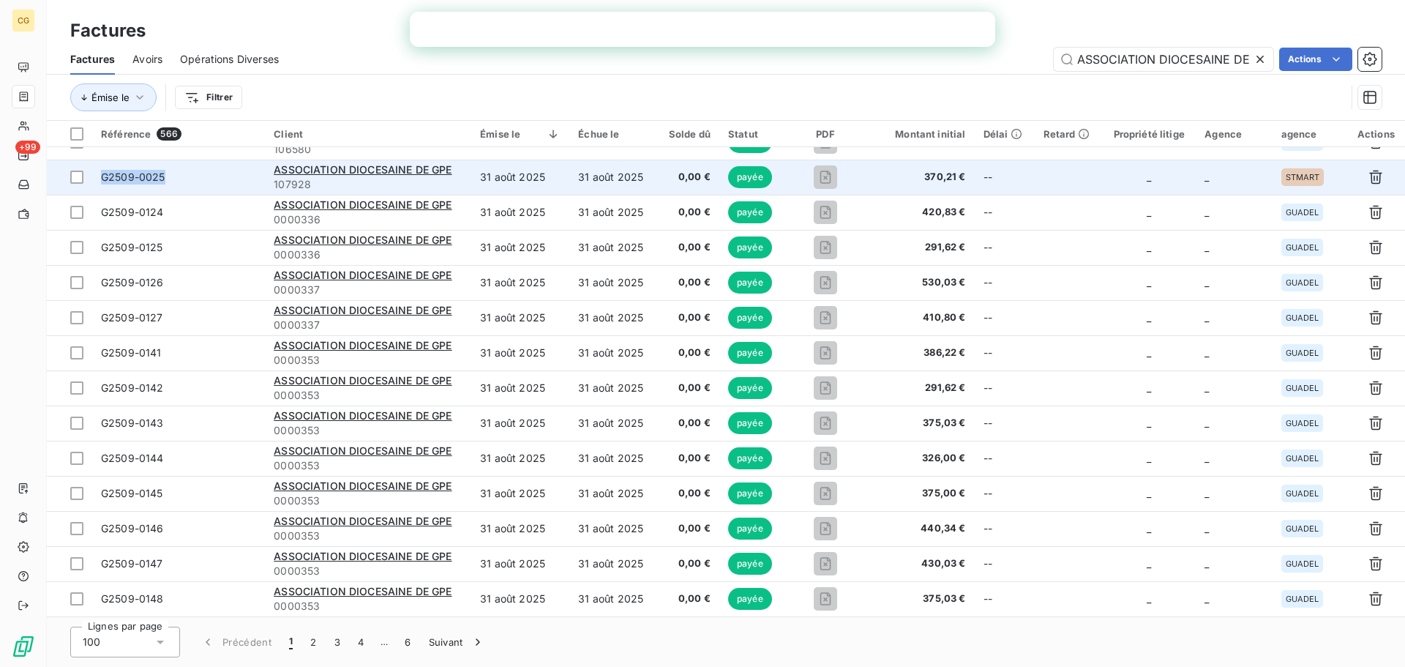
drag, startPoint x: 176, startPoint y: 178, endPoint x: 95, endPoint y: 178, distance: 81.2
click at [95, 178] on td "G2509-0025" at bounding box center [178, 177] width 173 height 35
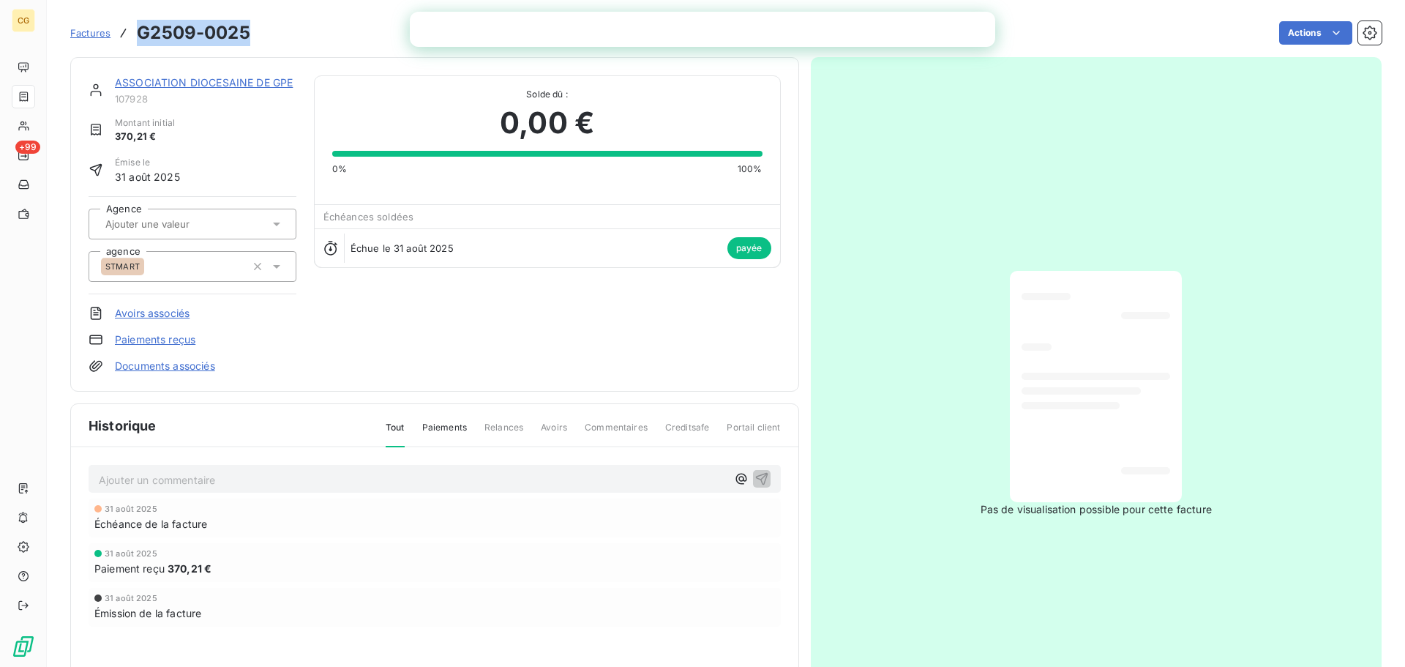
drag, startPoint x: 250, startPoint y: 33, endPoint x: 137, endPoint y: 37, distance: 113.5
click at [137, 36] on div "Factures G2509-0025 Actions" at bounding box center [725, 33] width 1311 height 31
click at [82, 36] on span "Factures" at bounding box center [90, 33] width 40 height 12
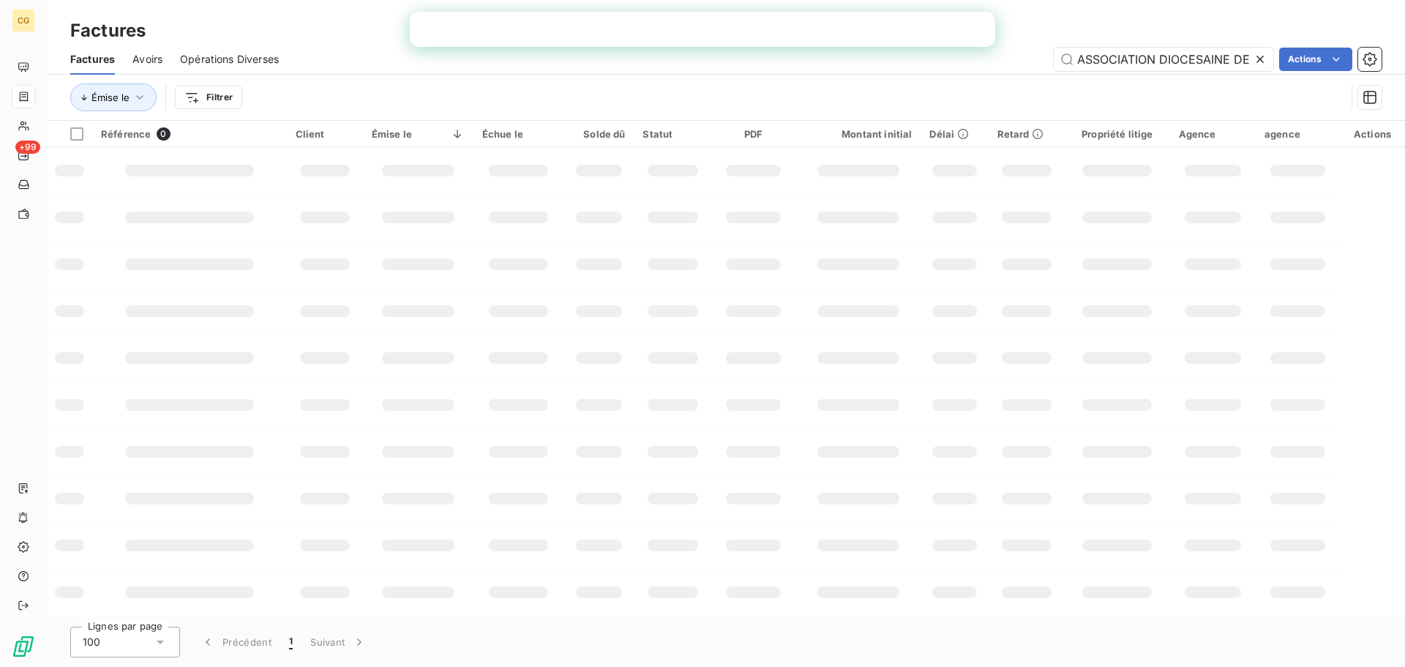
click at [1253, 63] on icon at bounding box center [1260, 59] width 15 height 15
click at [1084, 62] on input "text" at bounding box center [1164, 59] width 220 height 23
paste input "APAVE PARISIENNE"
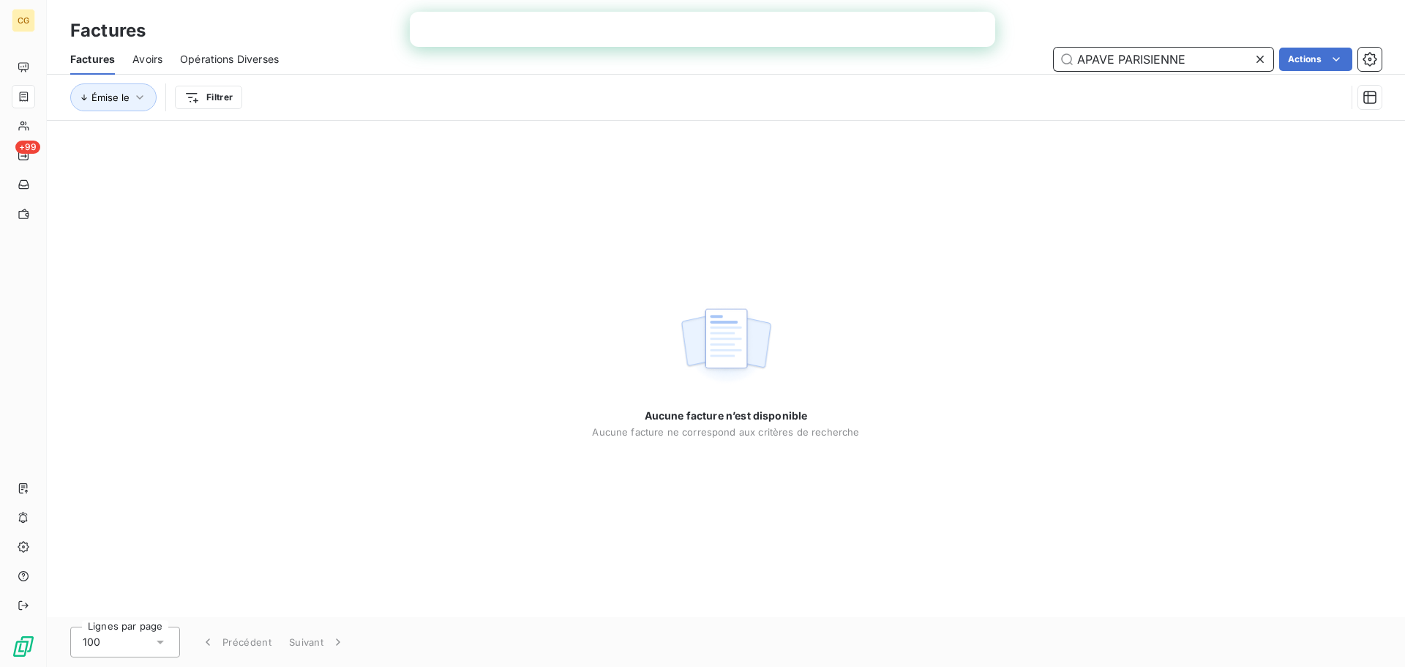
type input "APAVE PARISIENNE"
click at [1263, 61] on div at bounding box center [1263, 59] width 20 height 23
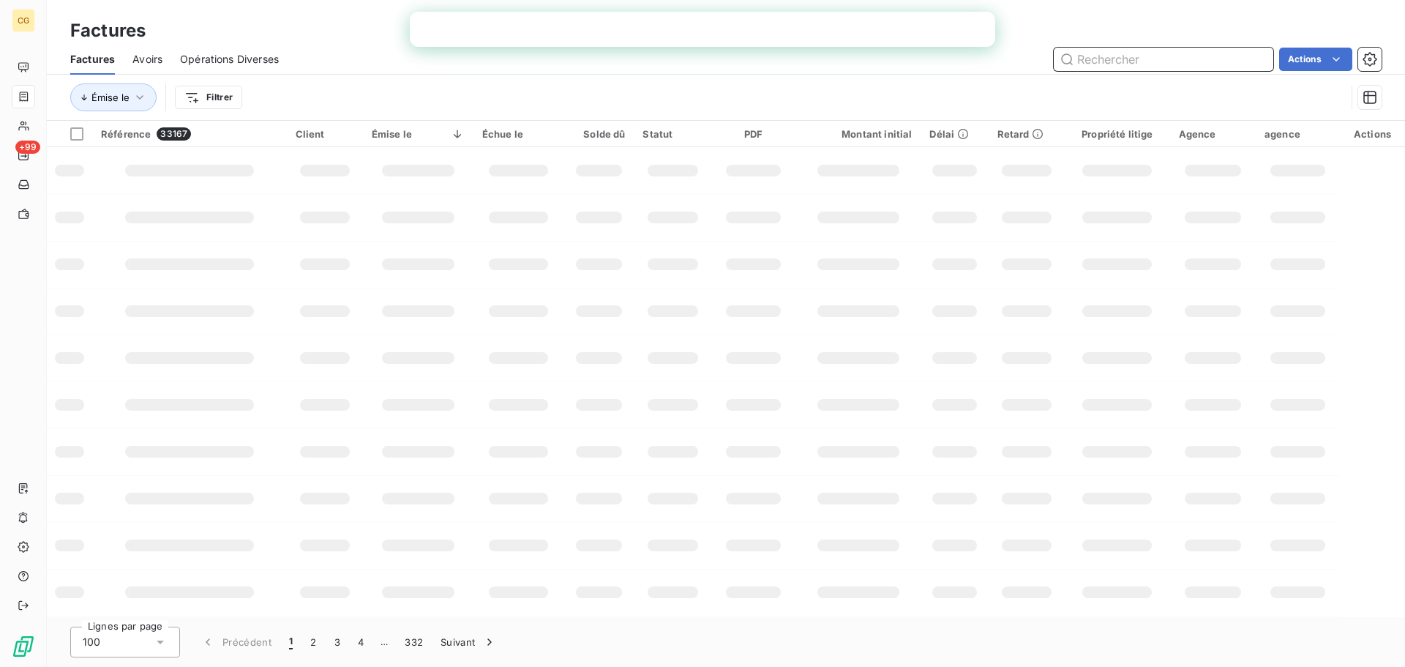
click at [1211, 62] on input "text" at bounding box center [1164, 59] width 220 height 23
paste input "COMPAGNIE AERIENNE INTER REGIONALE EXPRESS"
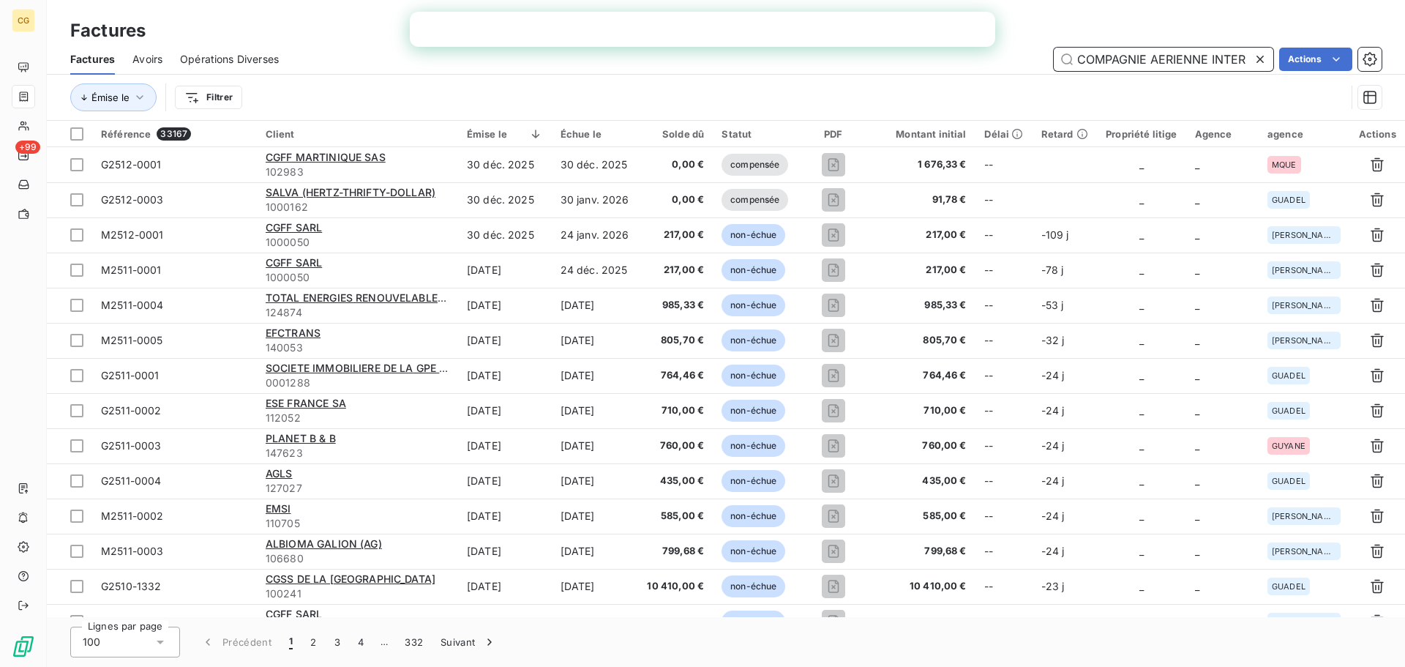
scroll to position [0, 120]
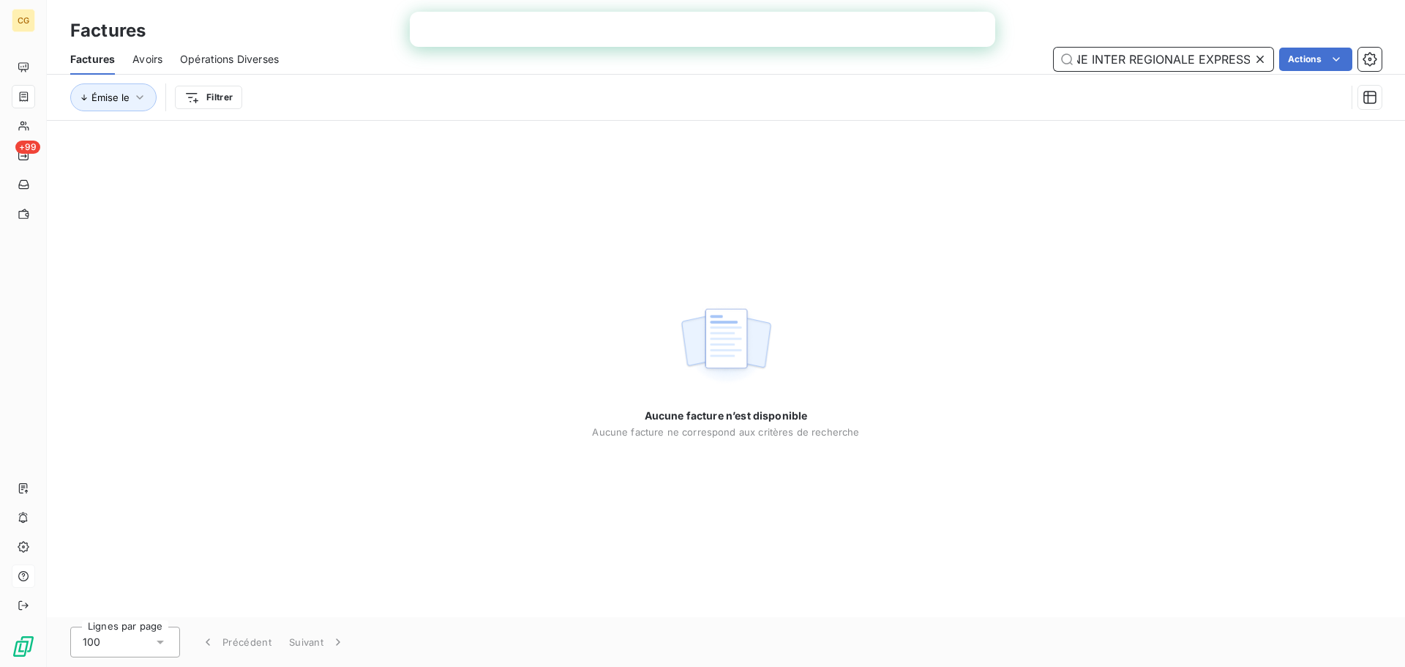
type input "COMPAGNIE AERIENNE INTER REGIONALE EXPRESS"
click at [1253, 61] on icon at bounding box center [1260, 59] width 15 height 15
click at [1162, 59] on input "text" at bounding box center [1164, 59] width 220 height 23
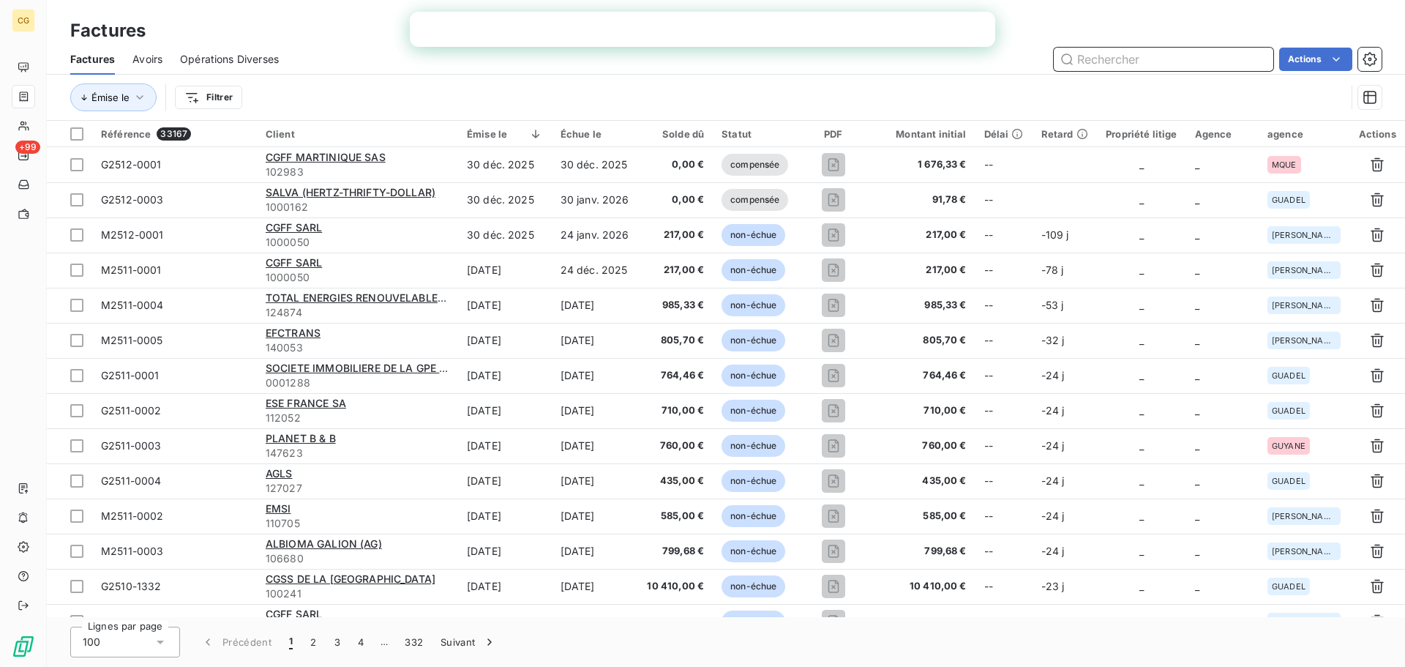
click at [1130, 59] on input "text" at bounding box center [1164, 59] width 220 height 23
paste input "ECOLE REGIONALE DE LA DEUXIEME CHANCE"
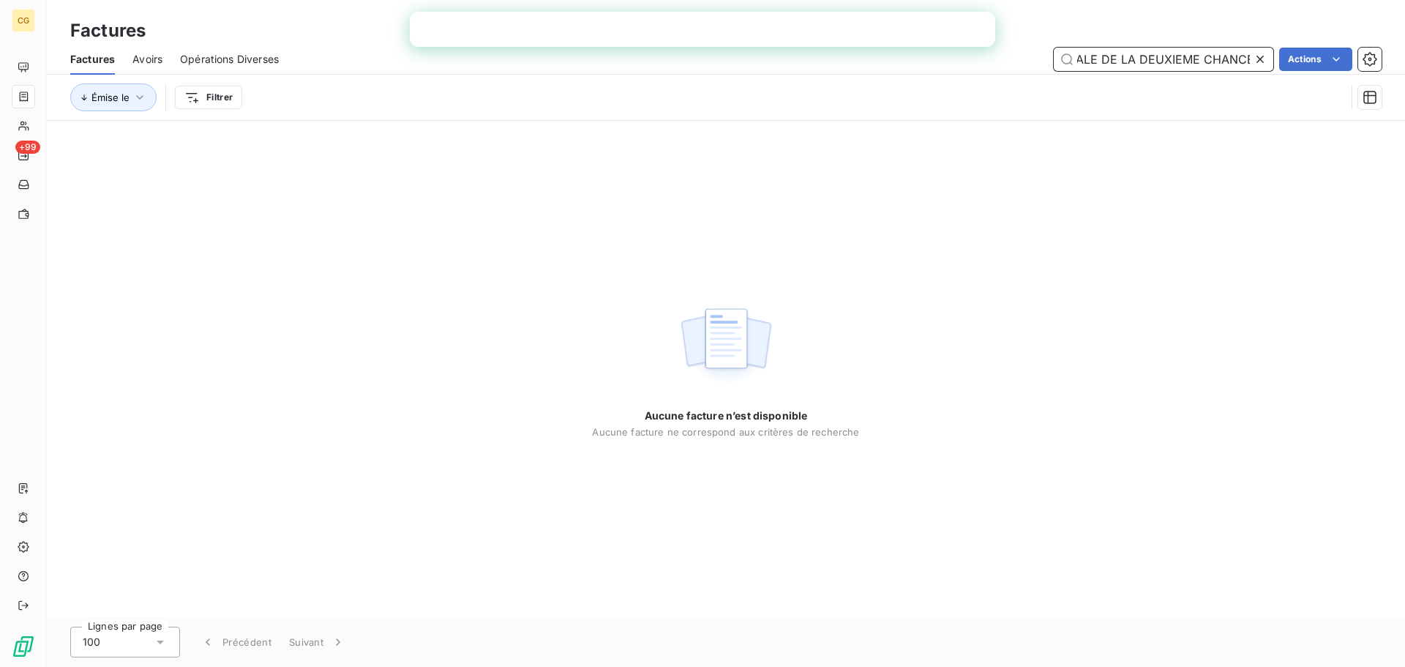
type input "ECOLE REGIONALE DE LA DEUXIEME CHANCE"
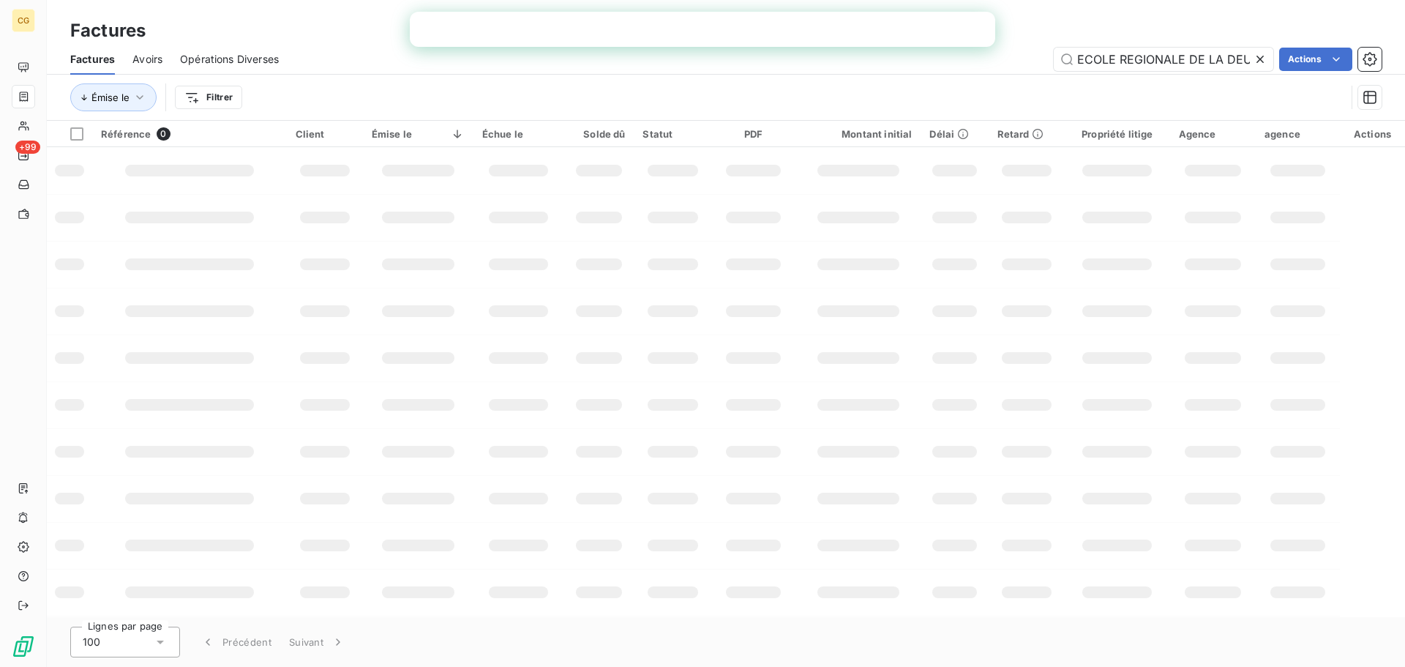
click at [1260, 58] on icon at bounding box center [1260, 59] width 15 height 15
click at [1115, 64] on input "text" at bounding box center [1164, 59] width 220 height 23
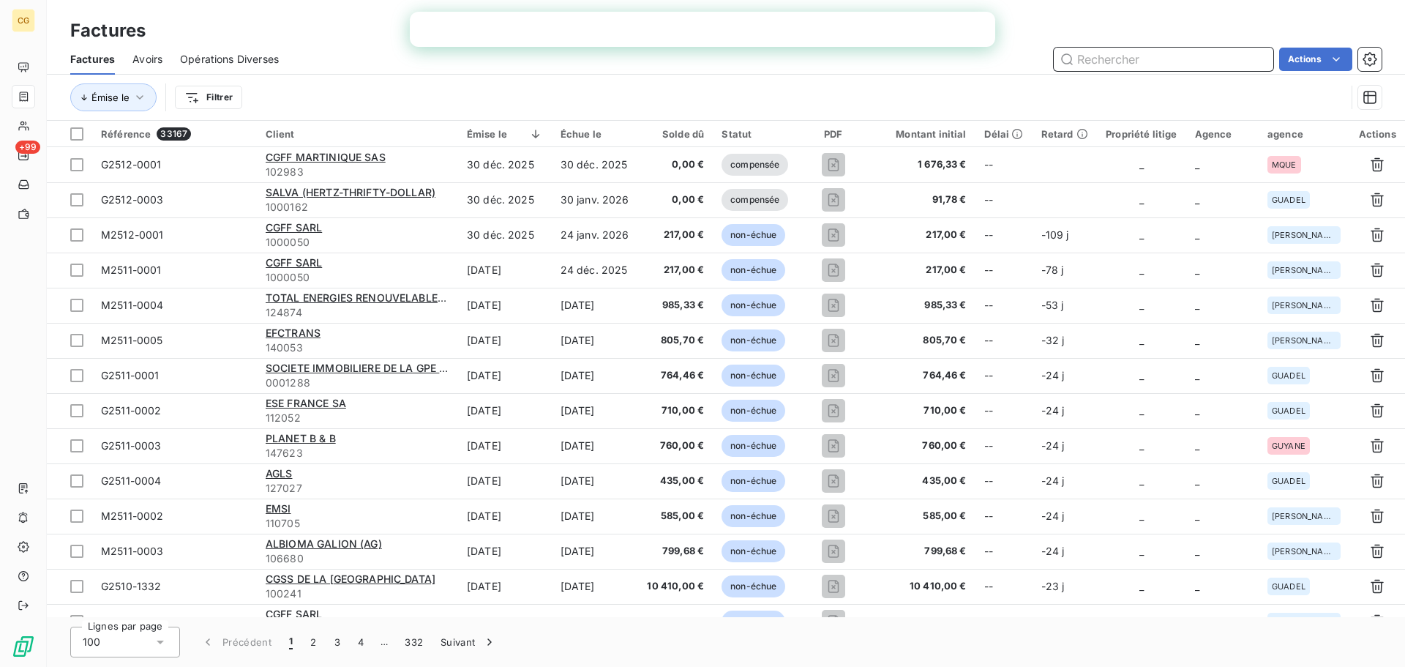
click at [1096, 60] on input "text" at bounding box center [1164, 59] width 220 height 23
paste input "CHAMBRE DE METIERS ET DE L'ARTISANAT DE REGION [GEOGRAPHIC_DATA]"
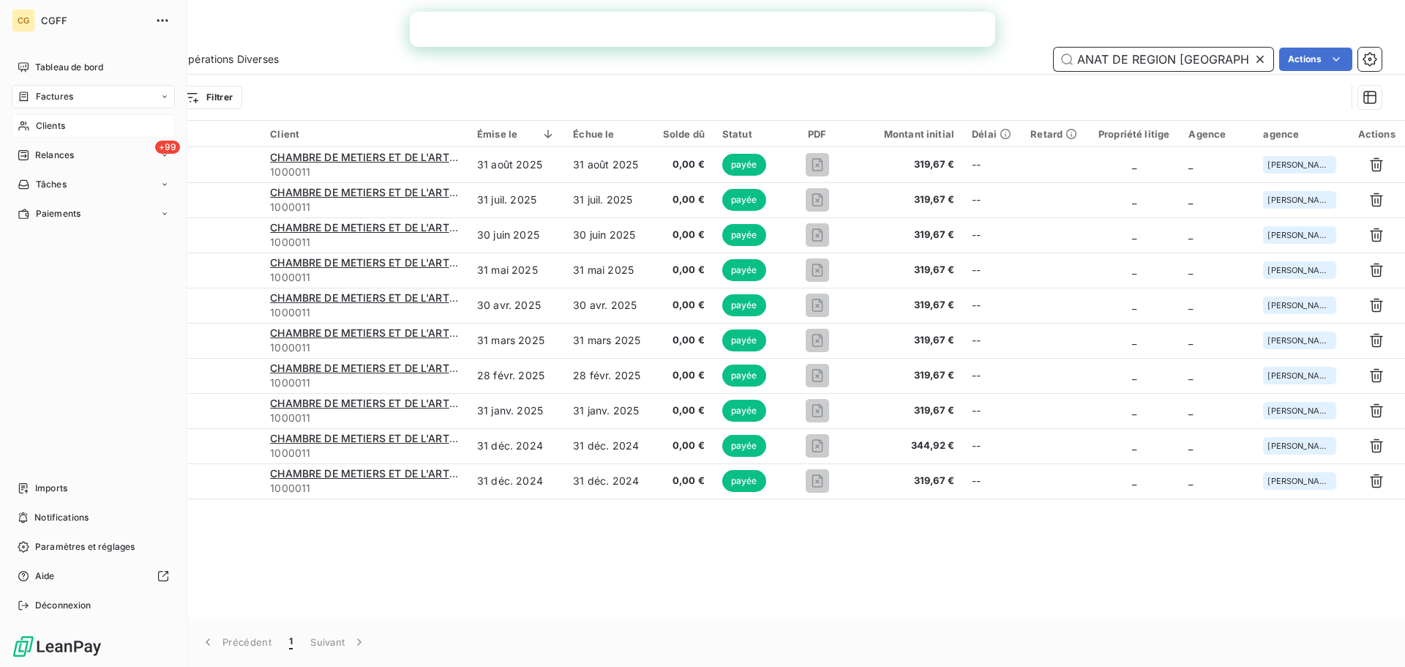
type input "CHAMBRE DE METIERS ET DE L'ARTISANAT DE REGION [GEOGRAPHIC_DATA]"
click at [45, 130] on span "Clients" at bounding box center [50, 125] width 29 height 13
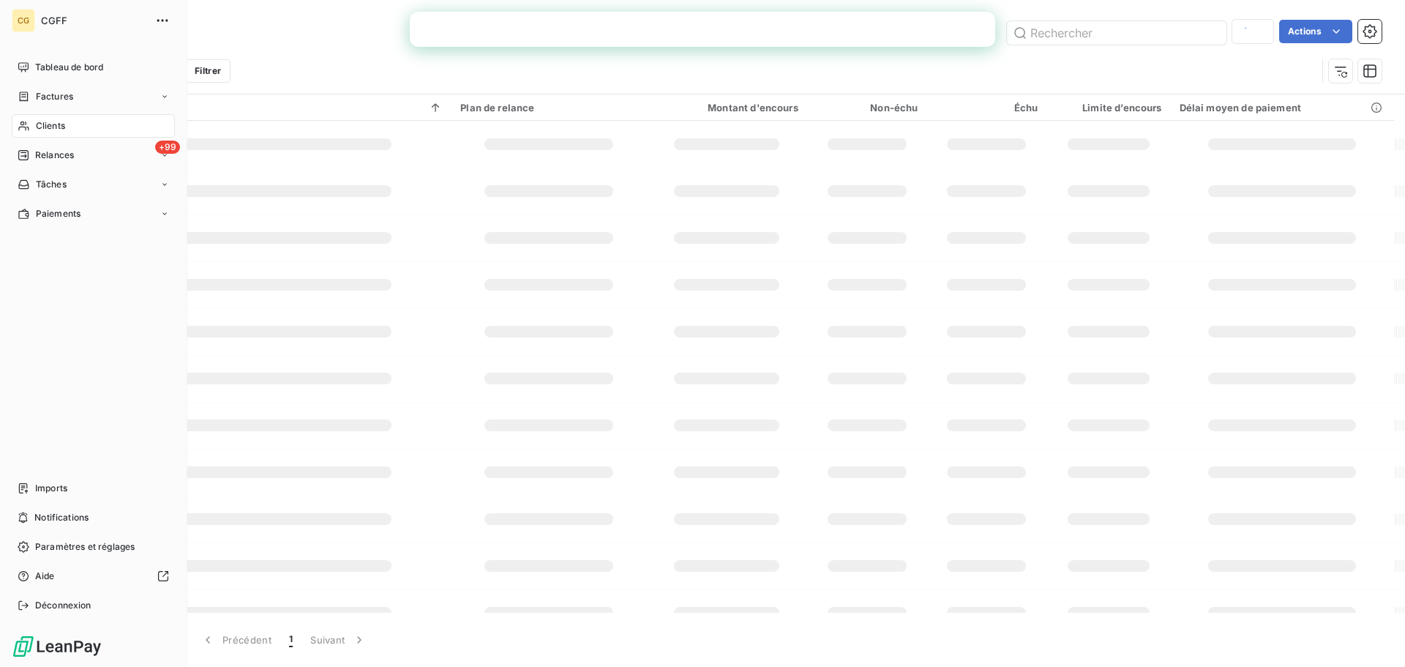
type input "GEANT CAYENNE"
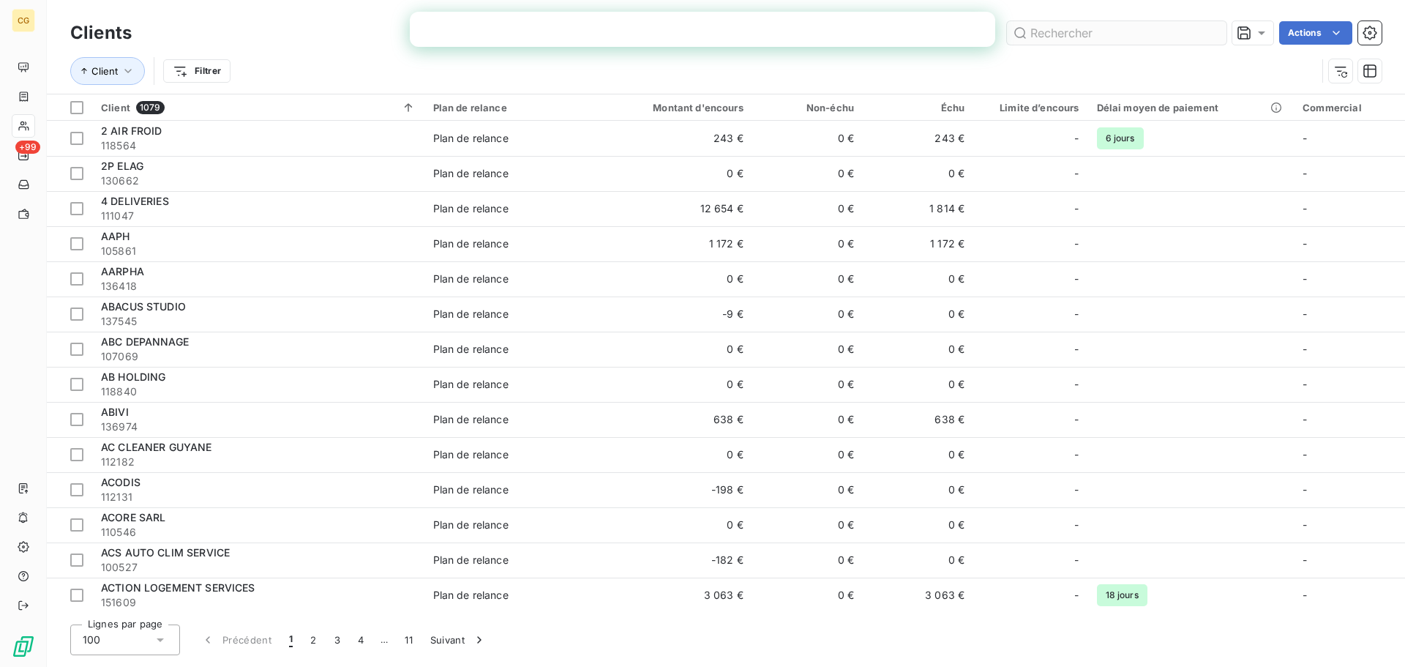
click at [1059, 38] on input "text" at bounding box center [1117, 32] width 220 height 23
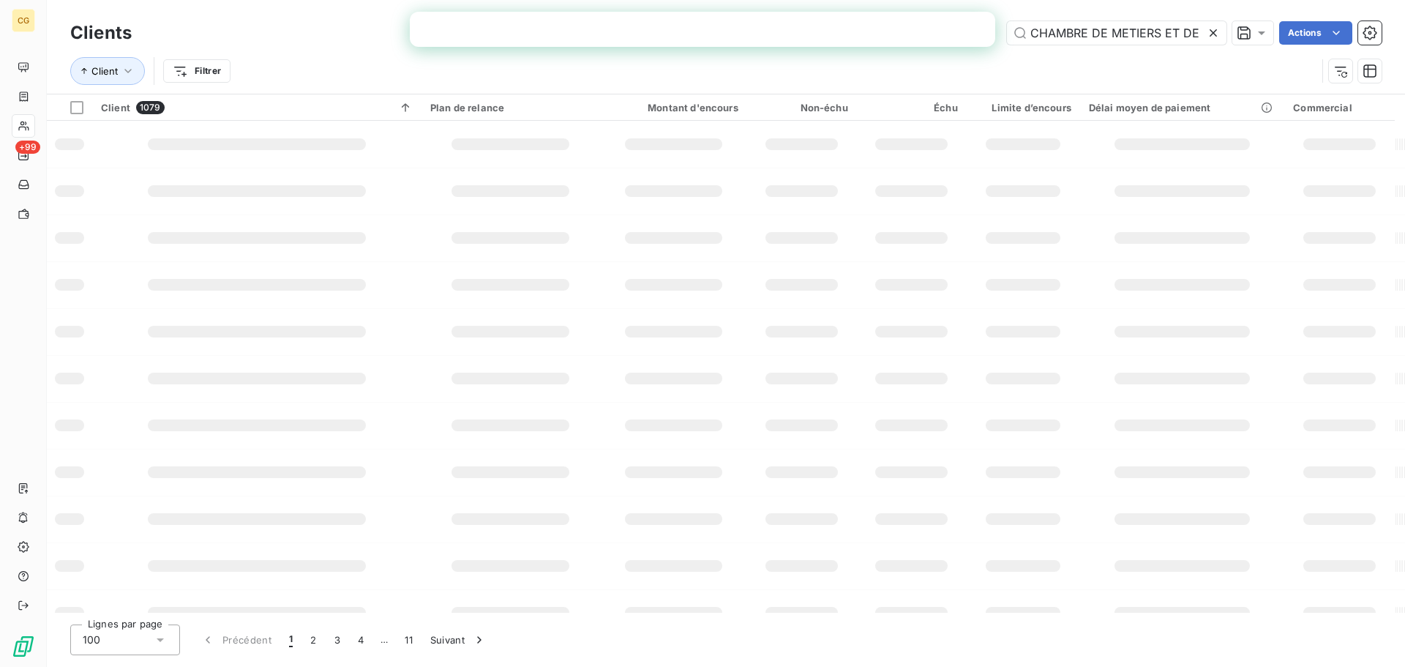
scroll to position [0, 214]
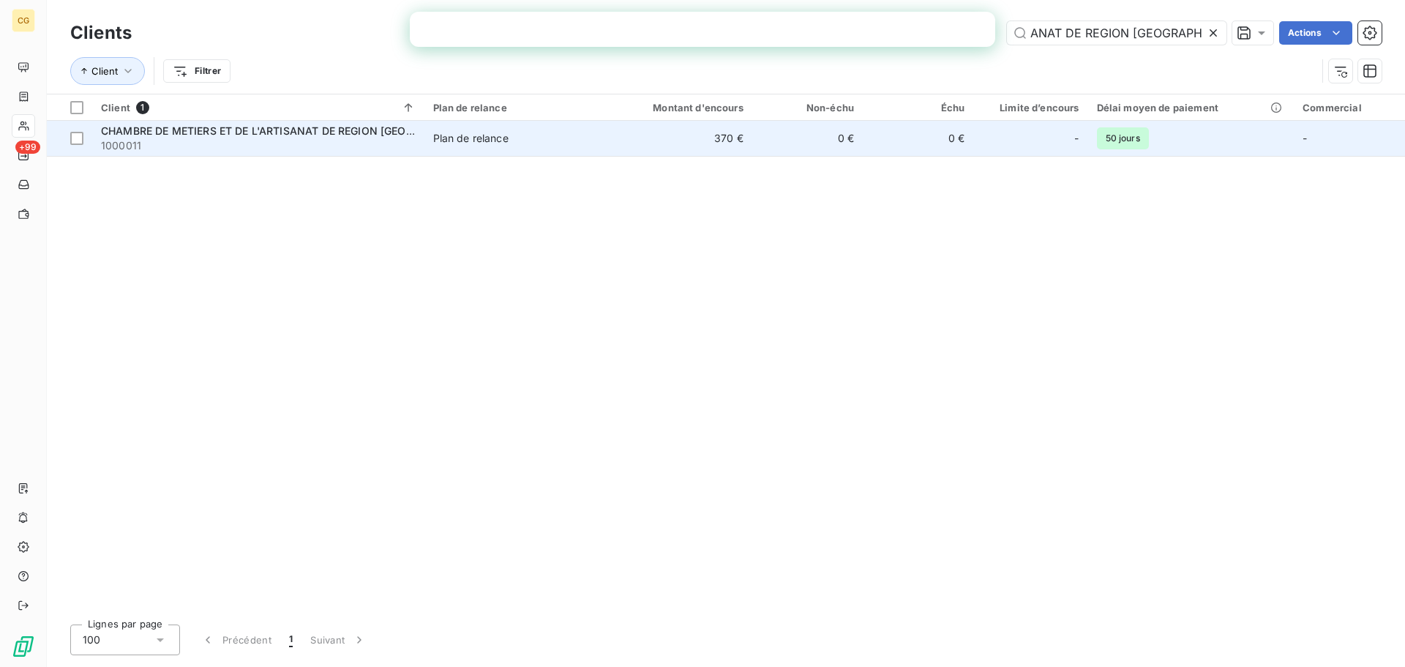
type input "CHAMBRE DE METIERS ET DE L'ARTISANAT DE REGION [GEOGRAPHIC_DATA]"
click at [204, 134] on span "CHAMBRE DE METIERS ET DE L'ARTISANAT DE REGION [GEOGRAPHIC_DATA]" at bounding box center [294, 130] width 386 height 12
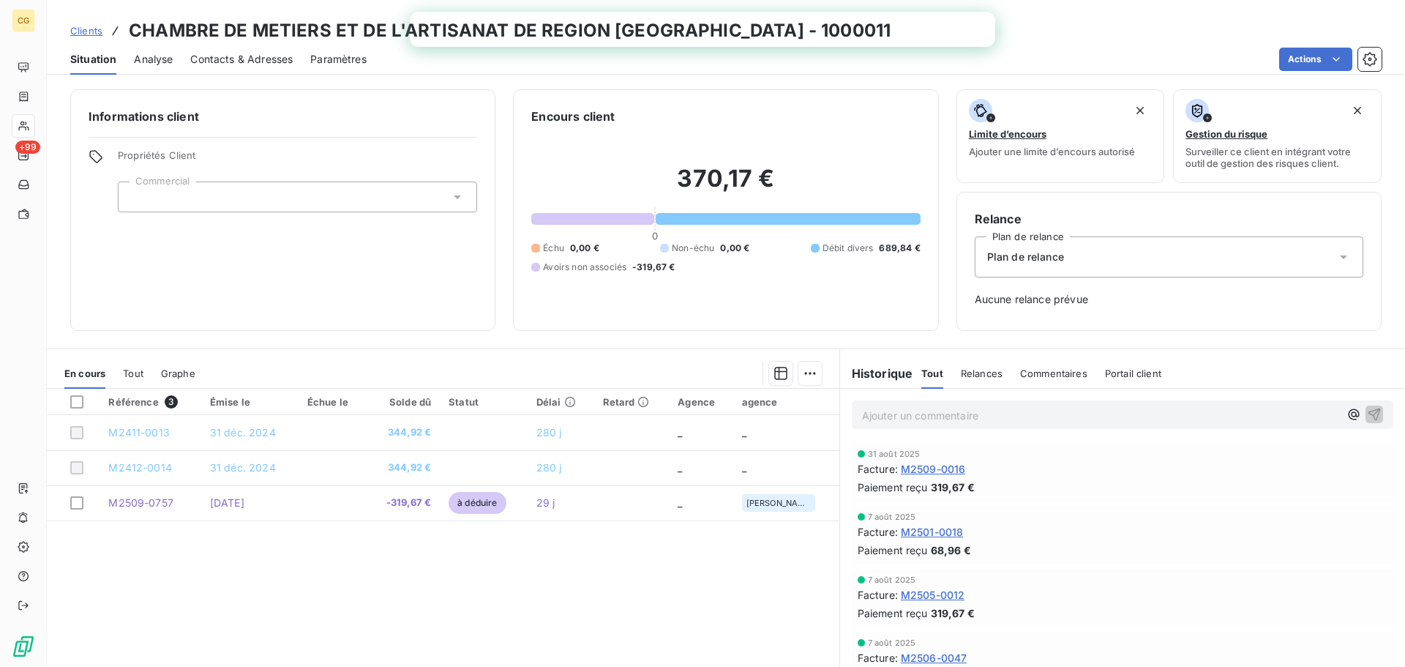
click at [214, 64] on span "Contacts & Adresses" at bounding box center [241, 59] width 102 height 15
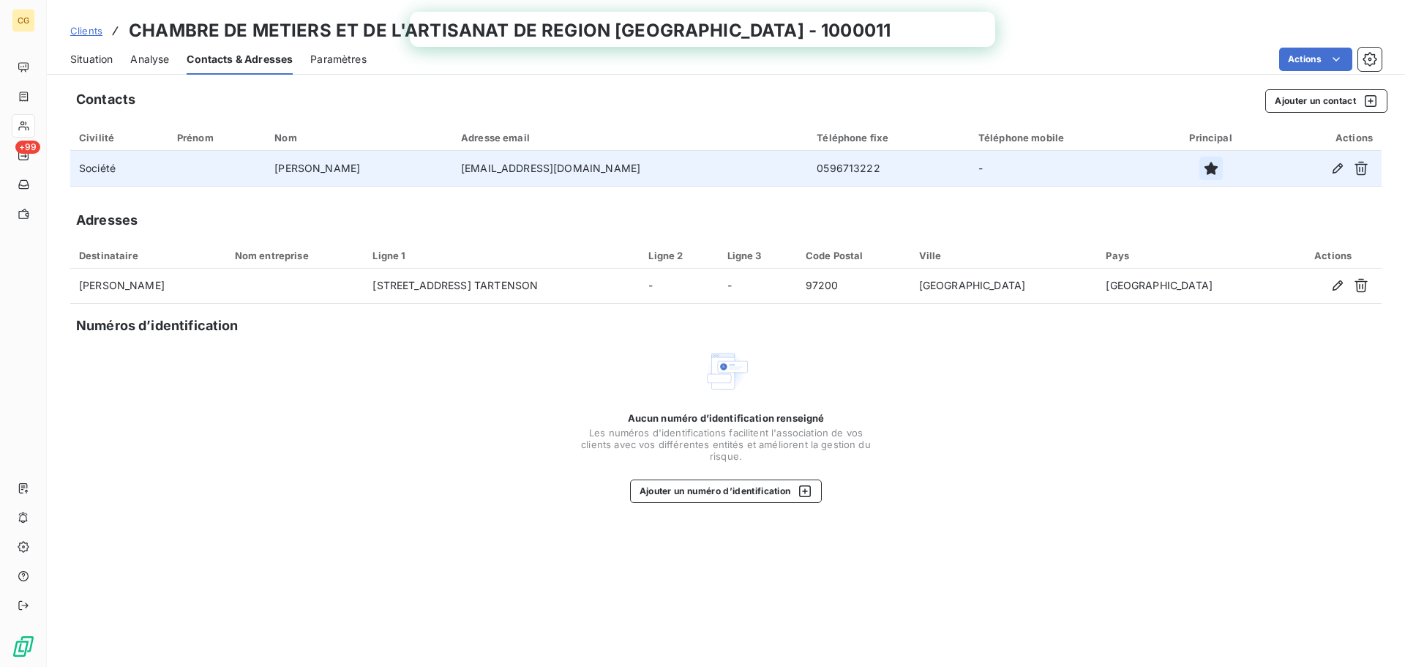
click at [1208, 169] on icon "button" at bounding box center [1210, 168] width 13 height 13
click at [102, 60] on span "Situation" at bounding box center [91, 59] width 42 height 15
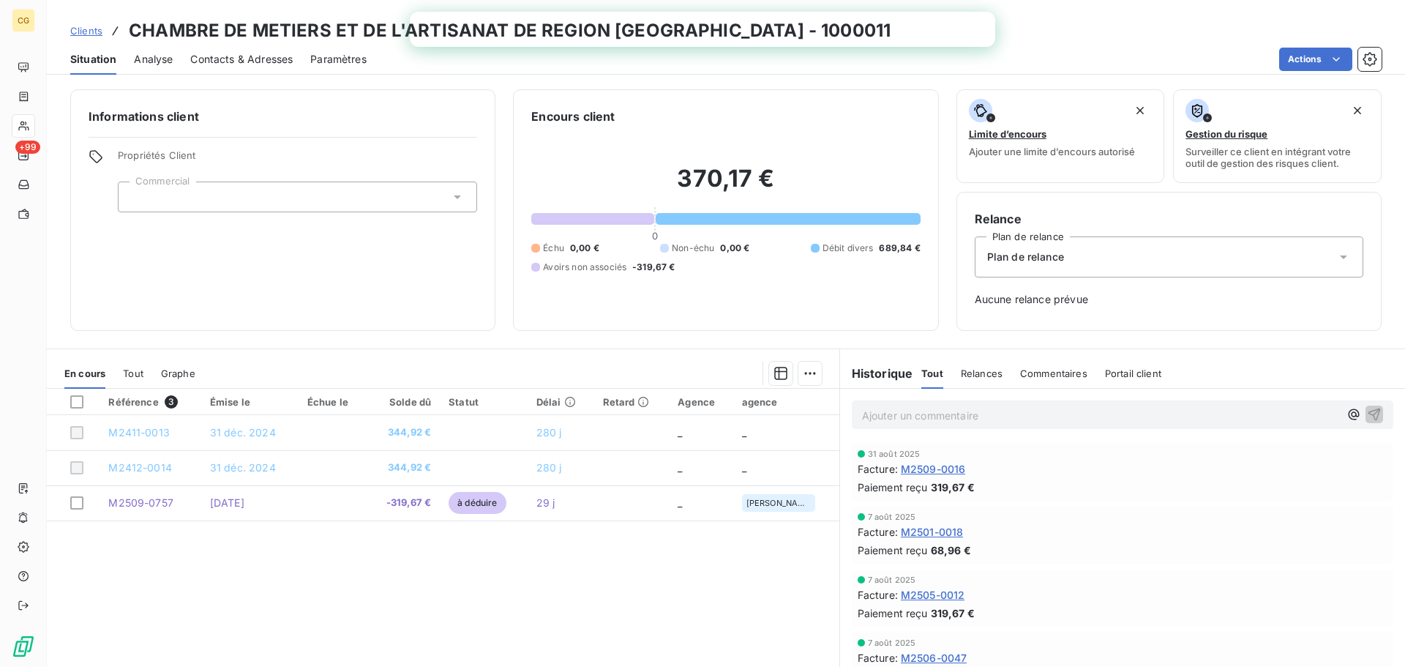
click at [248, 59] on span "Contacts & Adresses" at bounding box center [241, 59] width 102 height 15
